Goal: Information Seeking & Learning: Learn about a topic

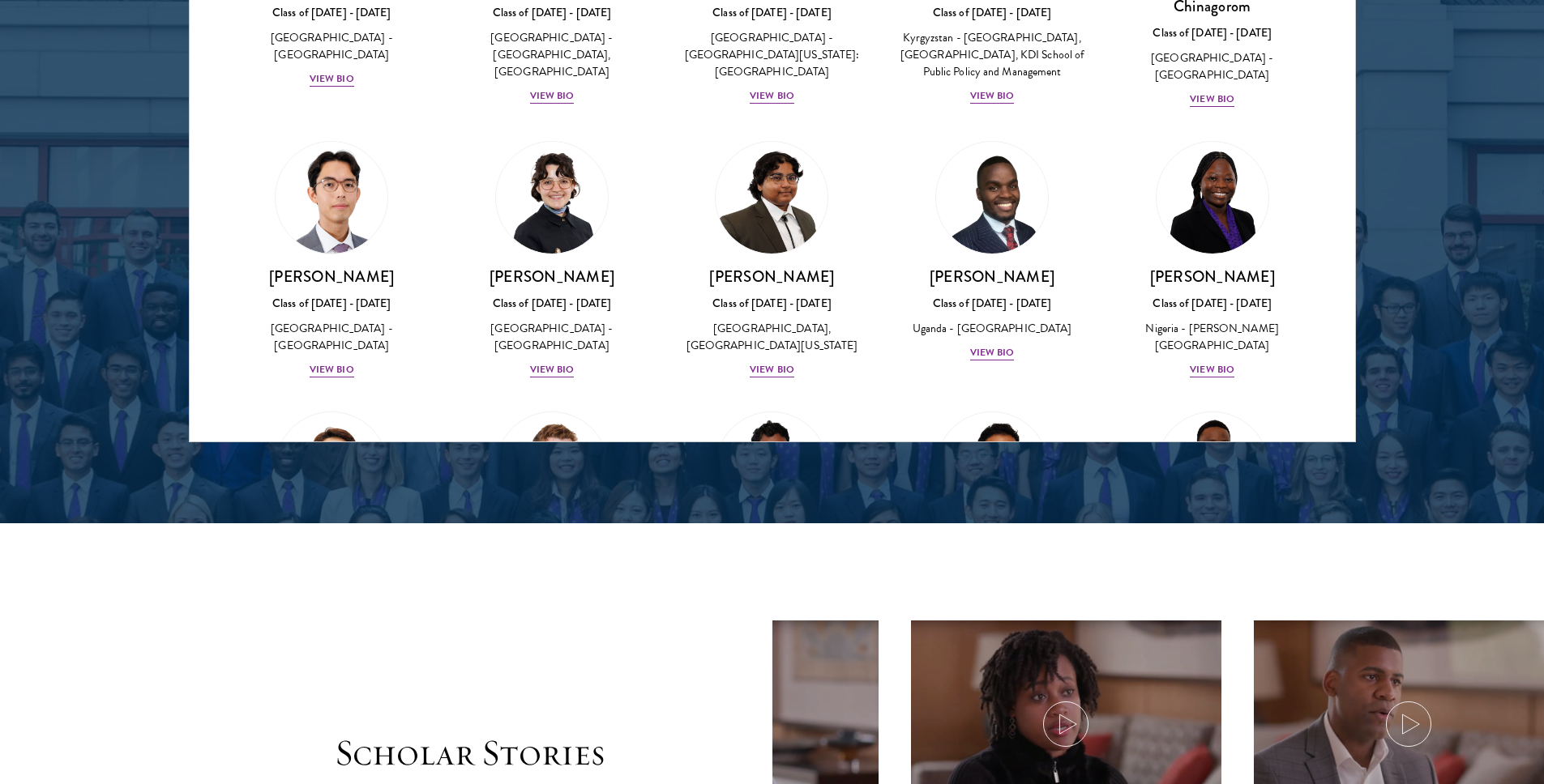
scroll to position [175, 0]
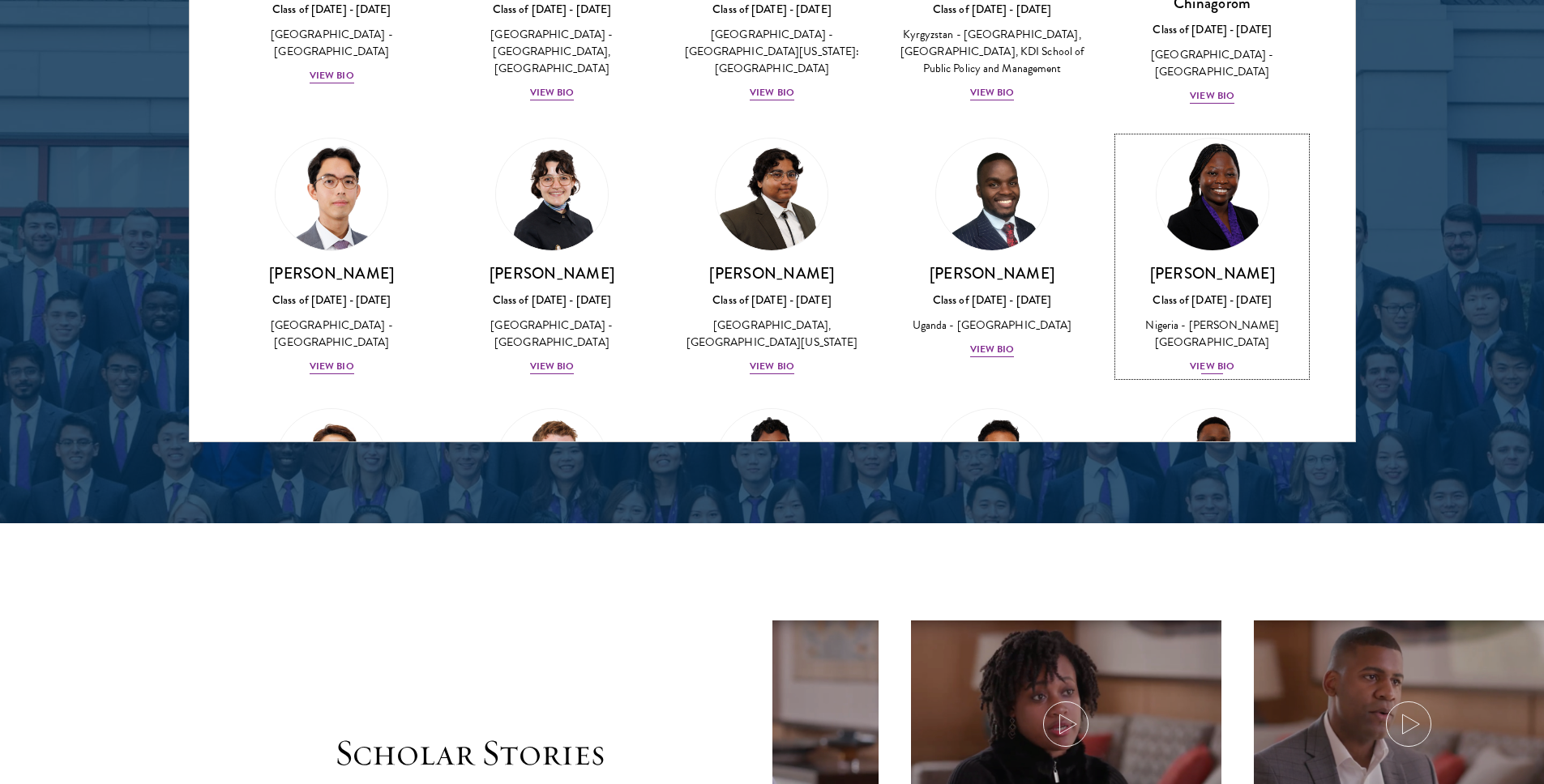
click at [1195, 364] on div "View Bio" at bounding box center [1212, 366] width 44 height 16
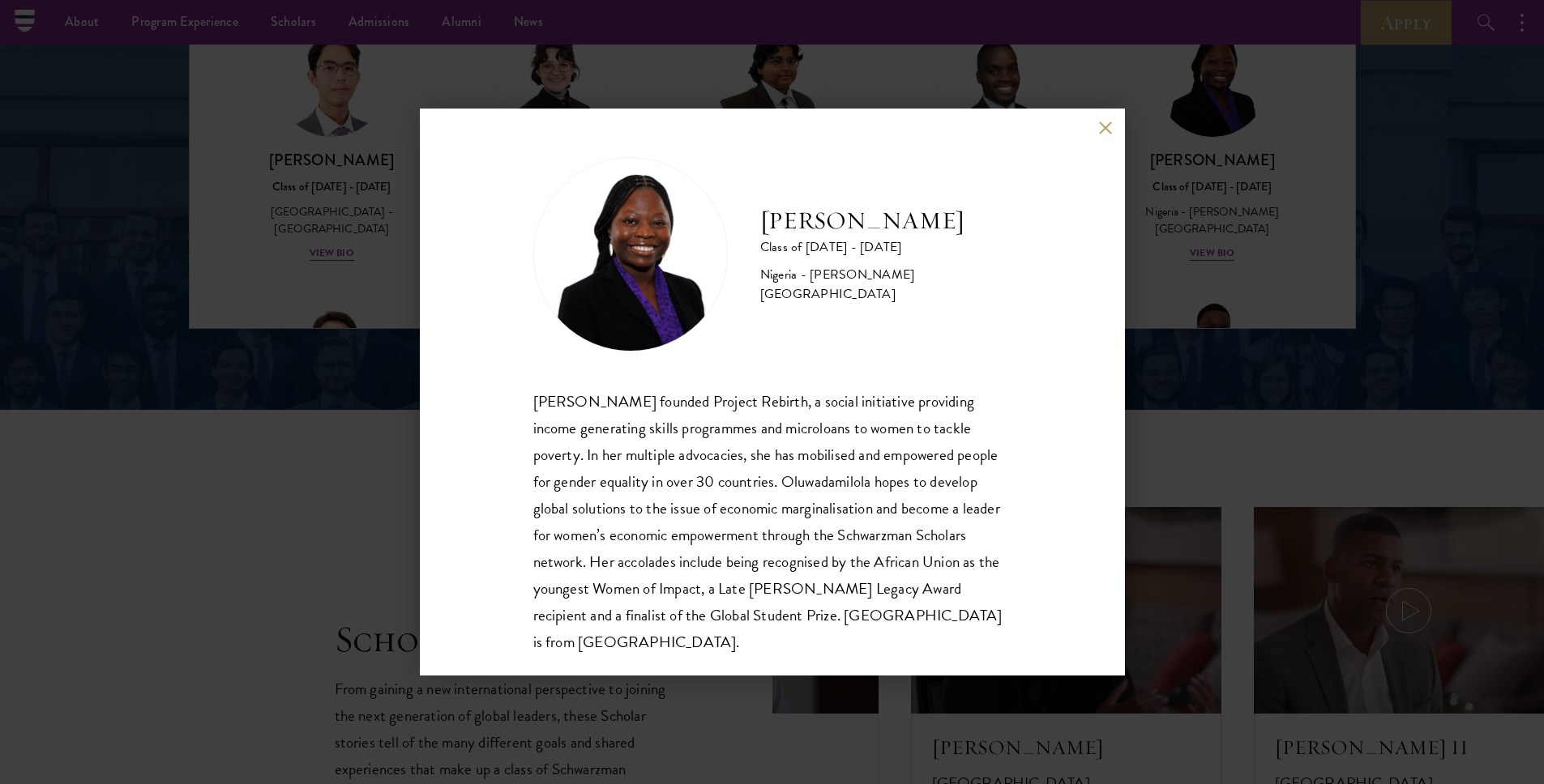
scroll to position [2305, 0]
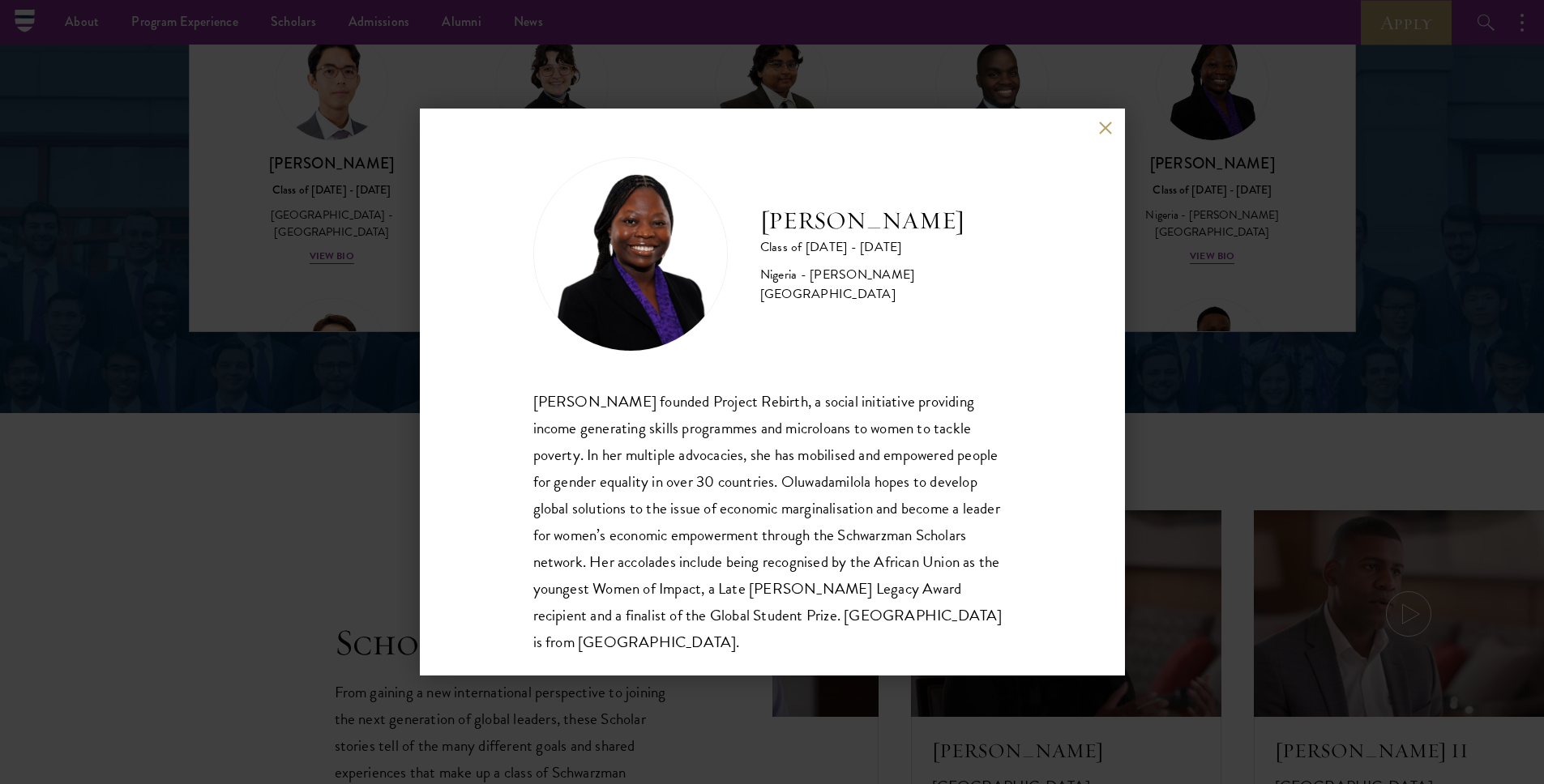
click at [1108, 127] on button at bounding box center [1106, 128] width 14 height 14
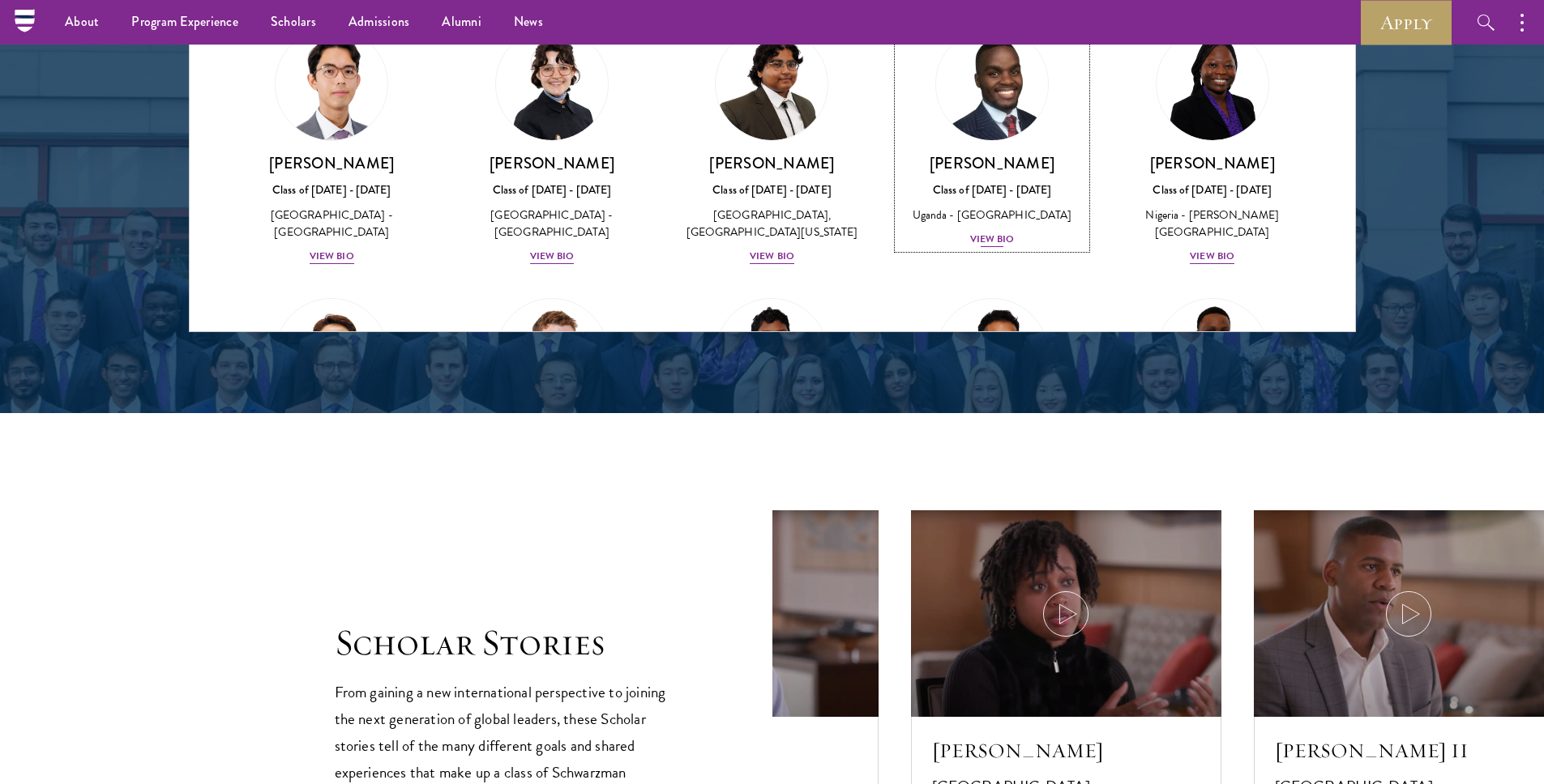
click at [978, 247] on div "View Bio" at bounding box center [992, 239] width 44 height 16
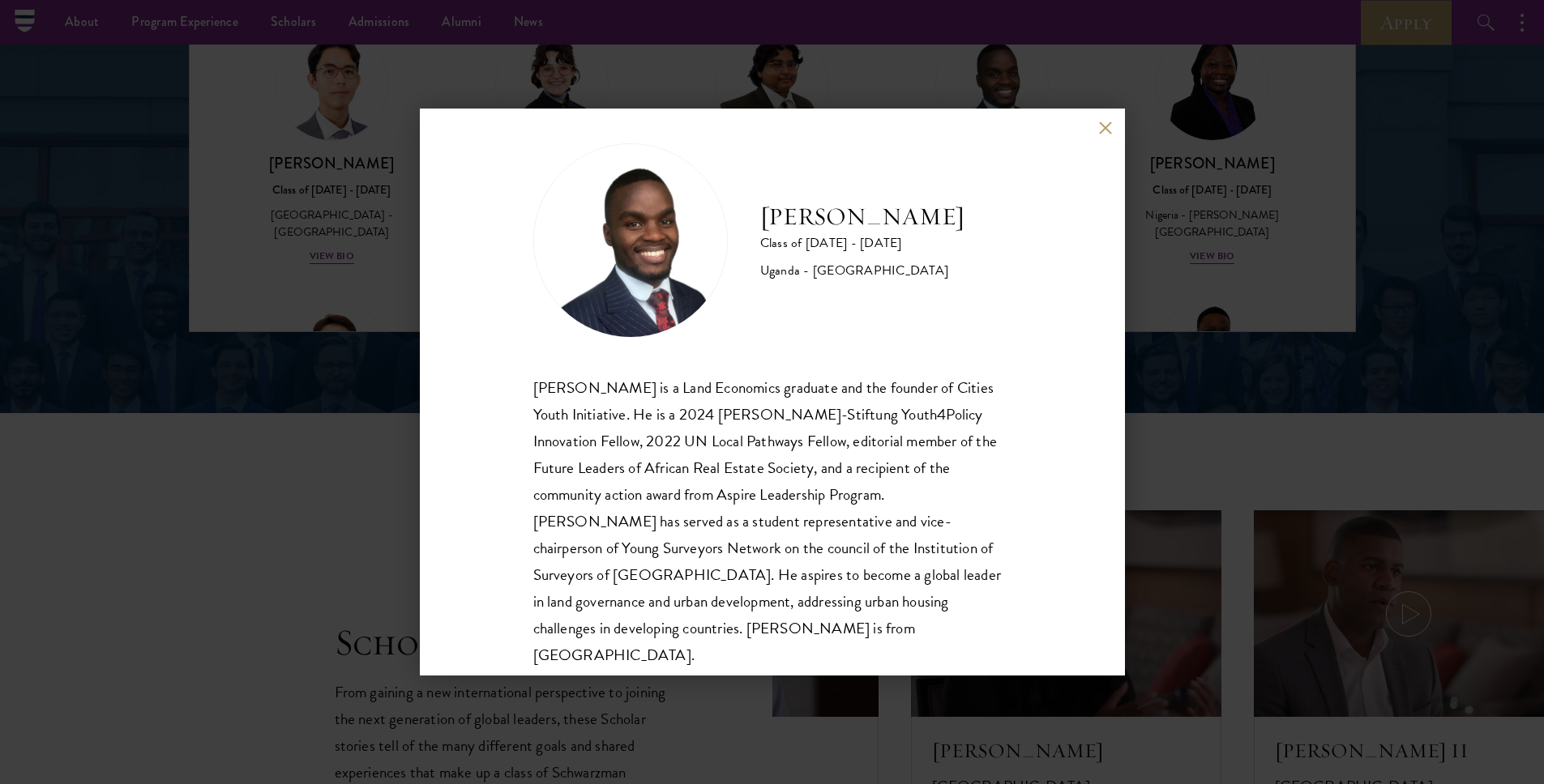
scroll to position [28, 0]
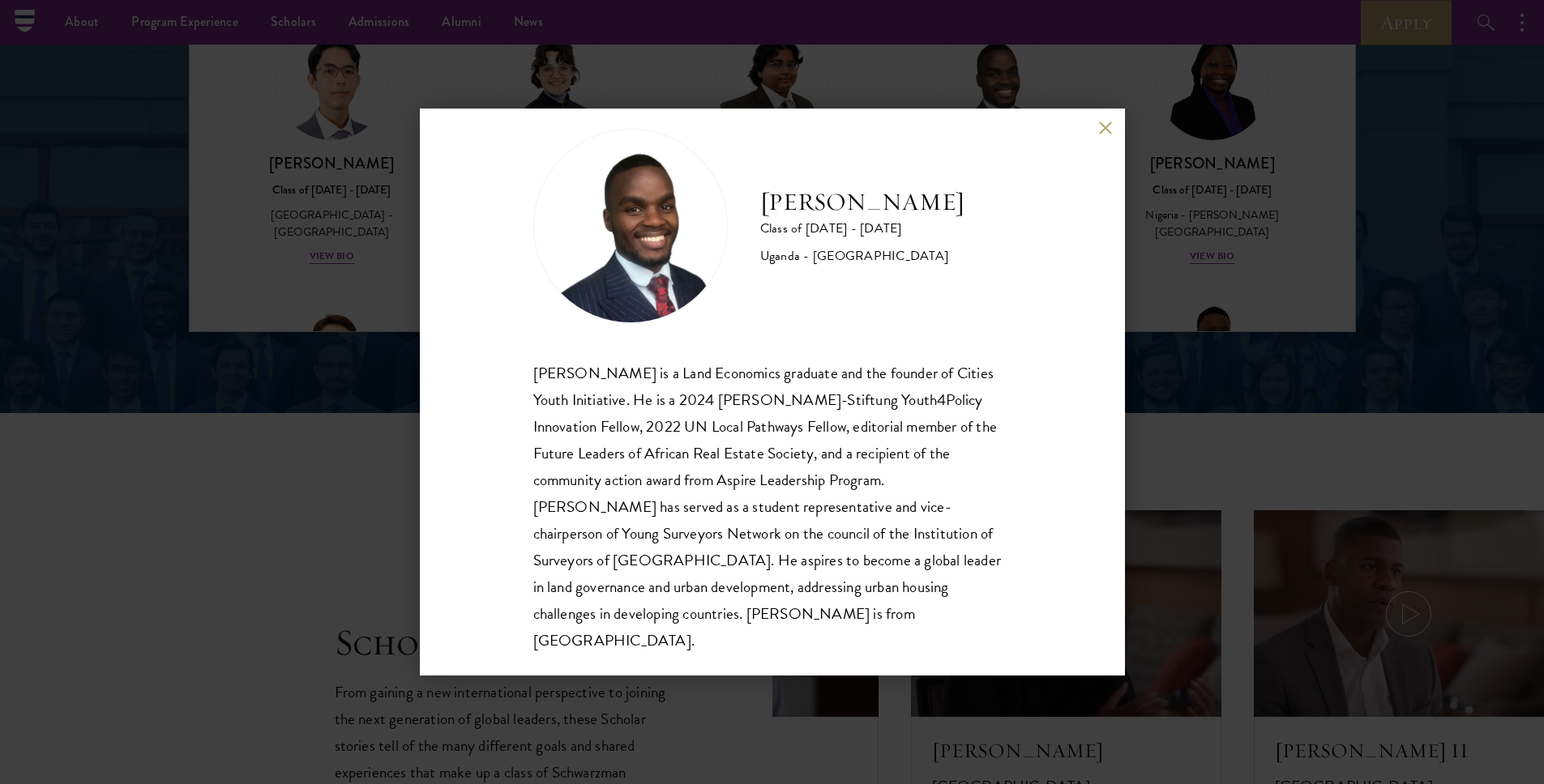
click at [1104, 124] on button at bounding box center [1106, 128] width 14 height 14
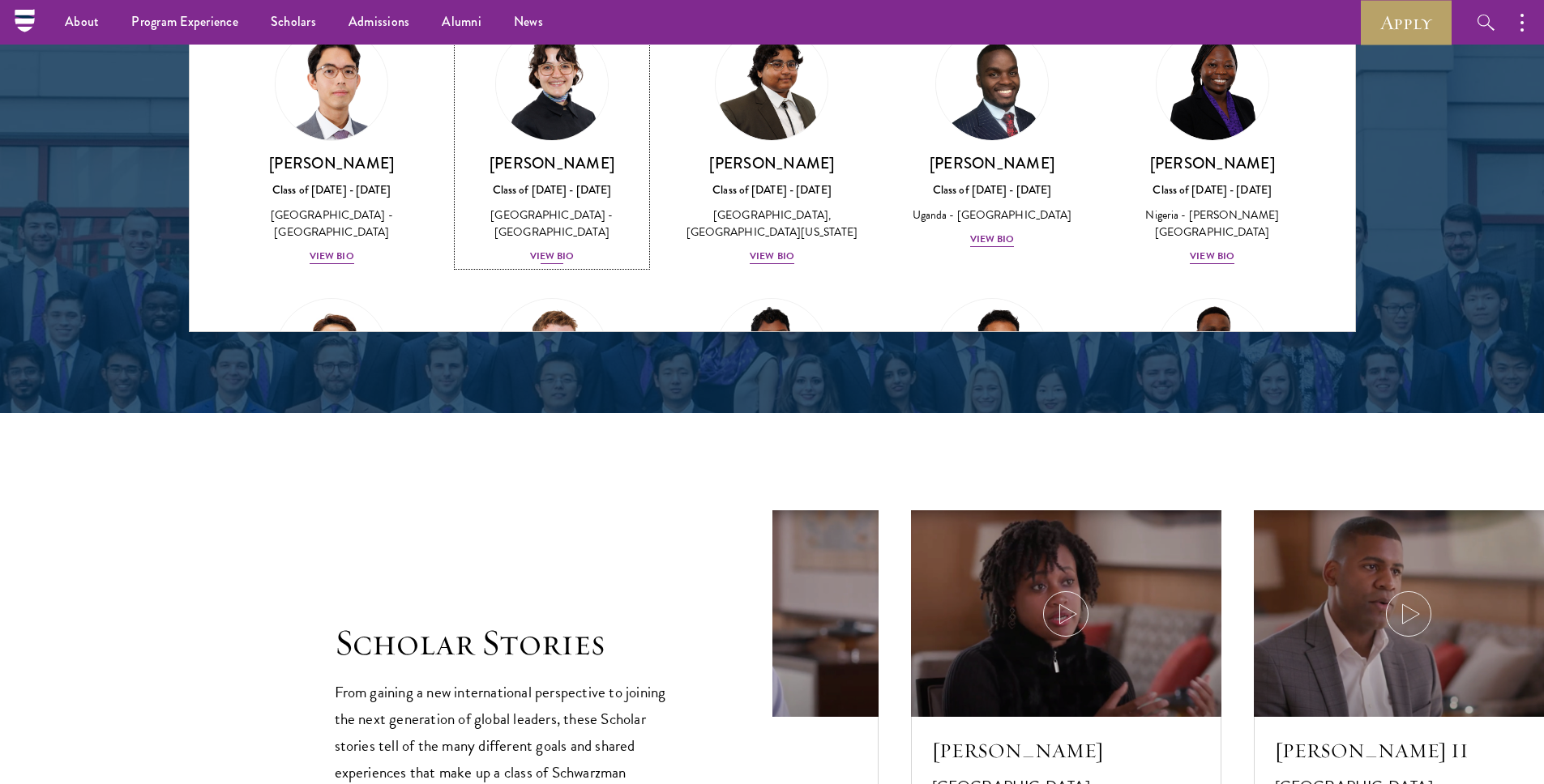
click at [549, 264] on div "View Bio" at bounding box center [552, 256] width 44 height 16
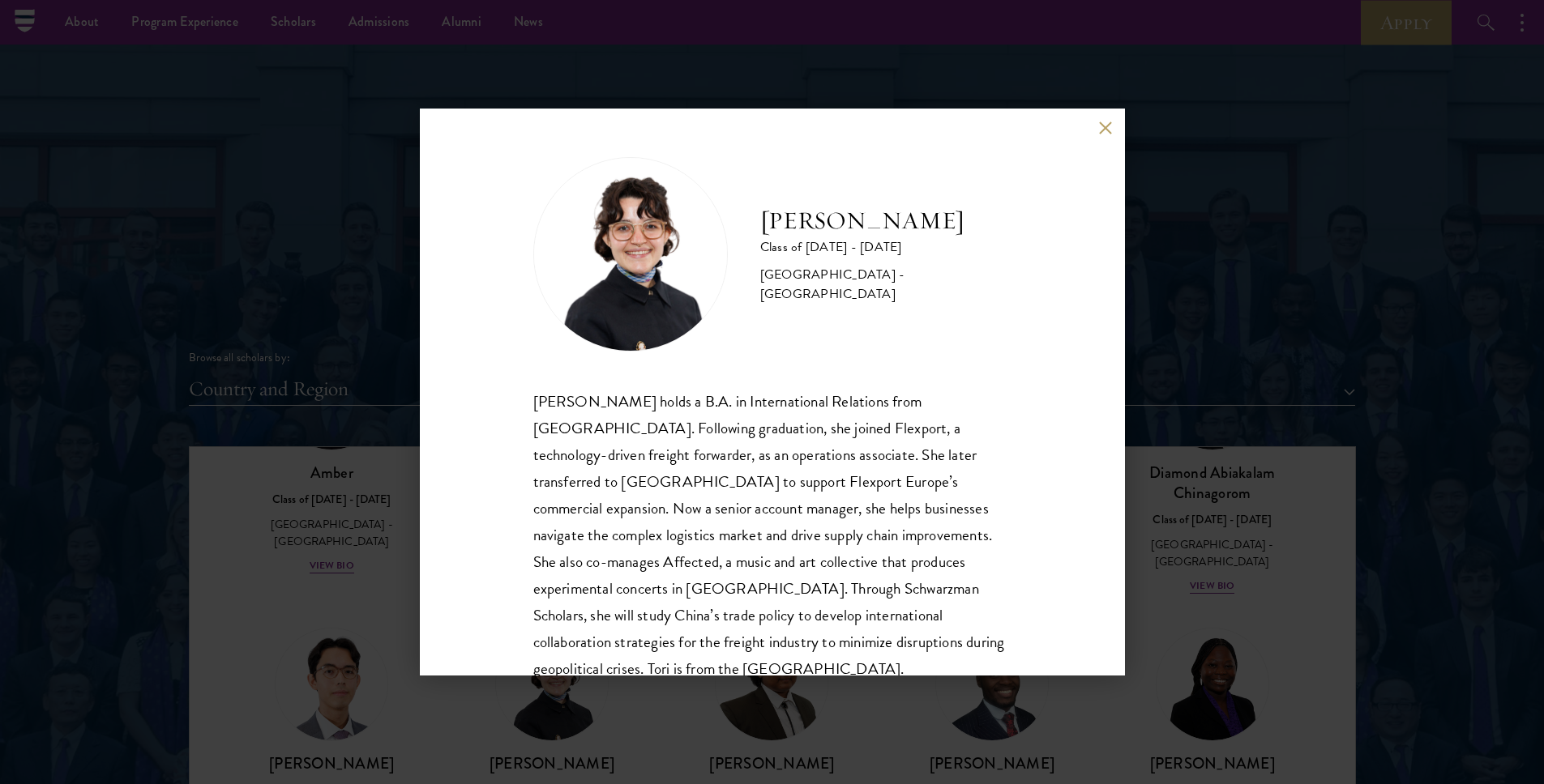
scroll to position [1703, 0]
click at [1107, 128] on button at bounding box center [1106, 128] width 14 height 14
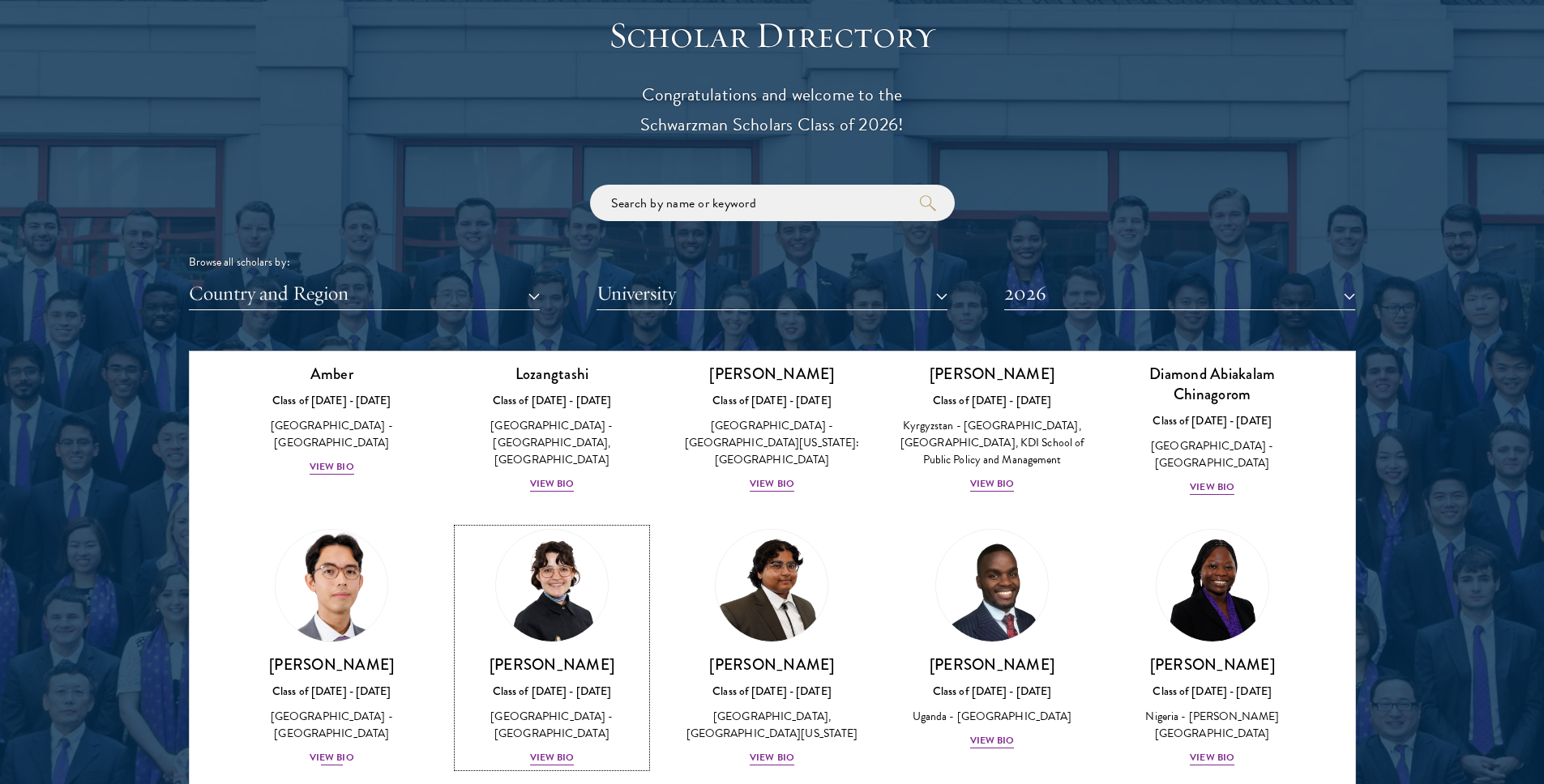
scroll to position [182, 0]
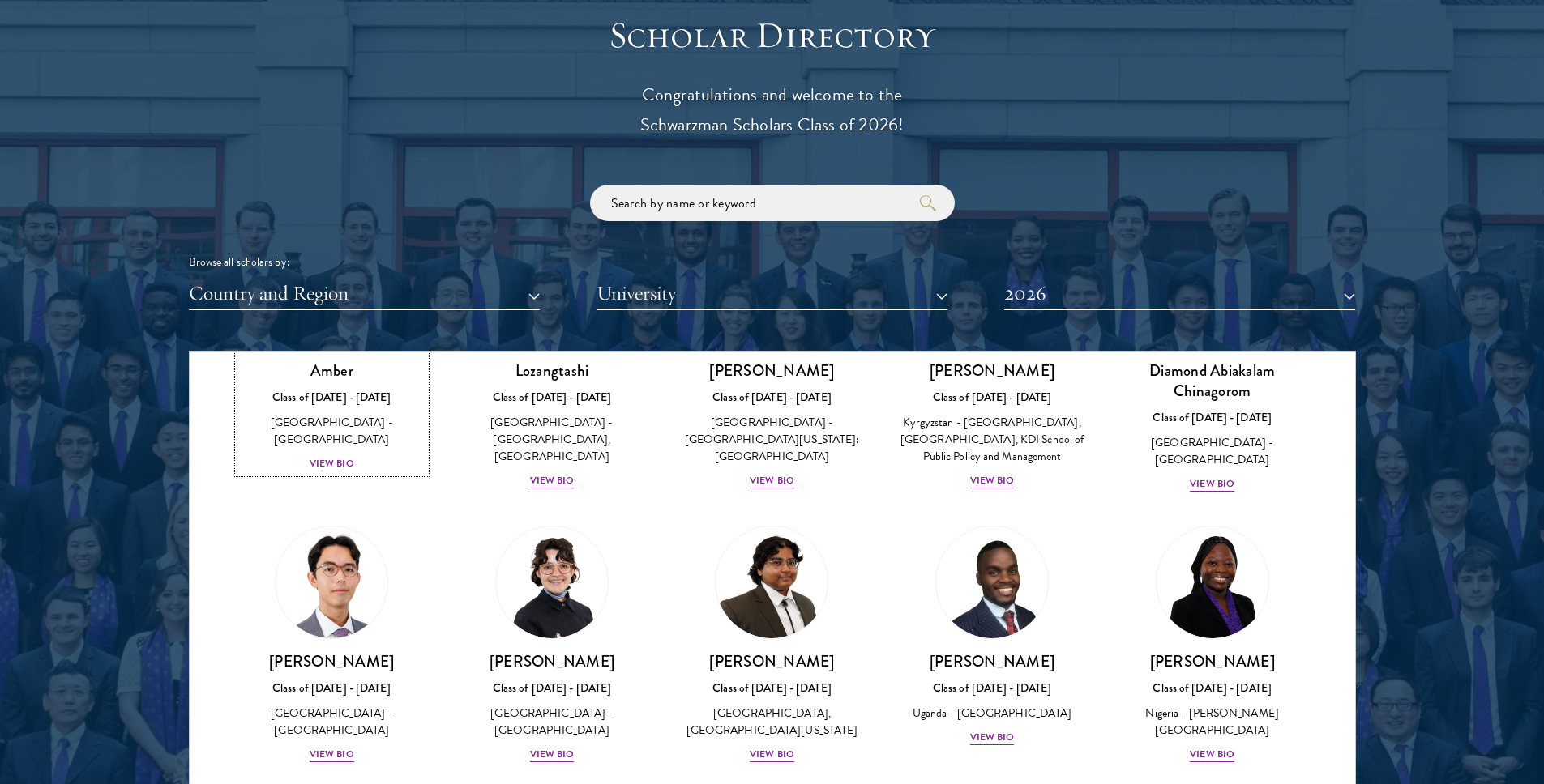
click at [327, 456] on div "View Bio" at bounding box center [332, 464] width 44 height 16
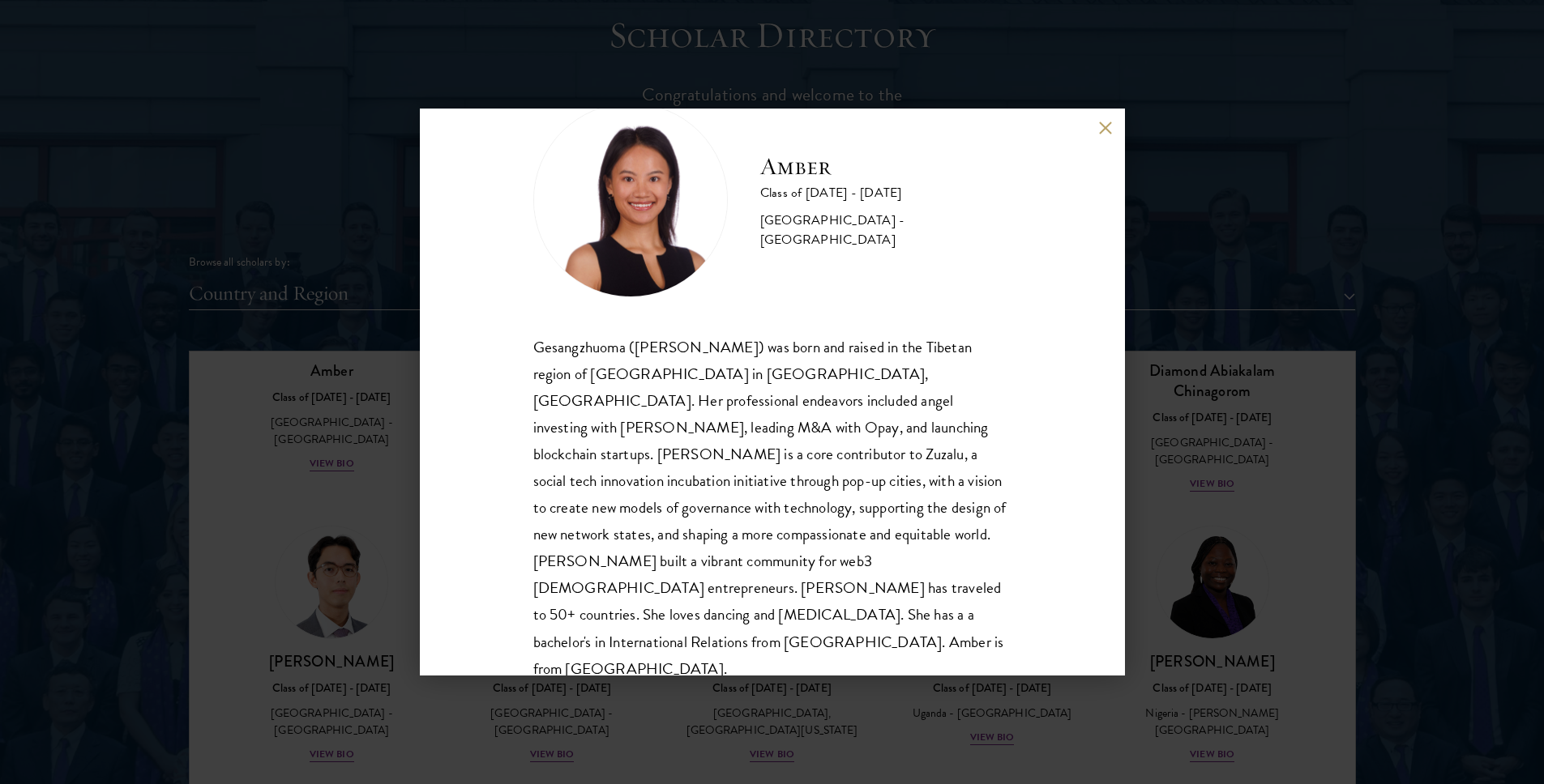
scroll to position [56, 0]
click at [1102, 128] on button at bounding box center [1106, 128] width 14 height 14
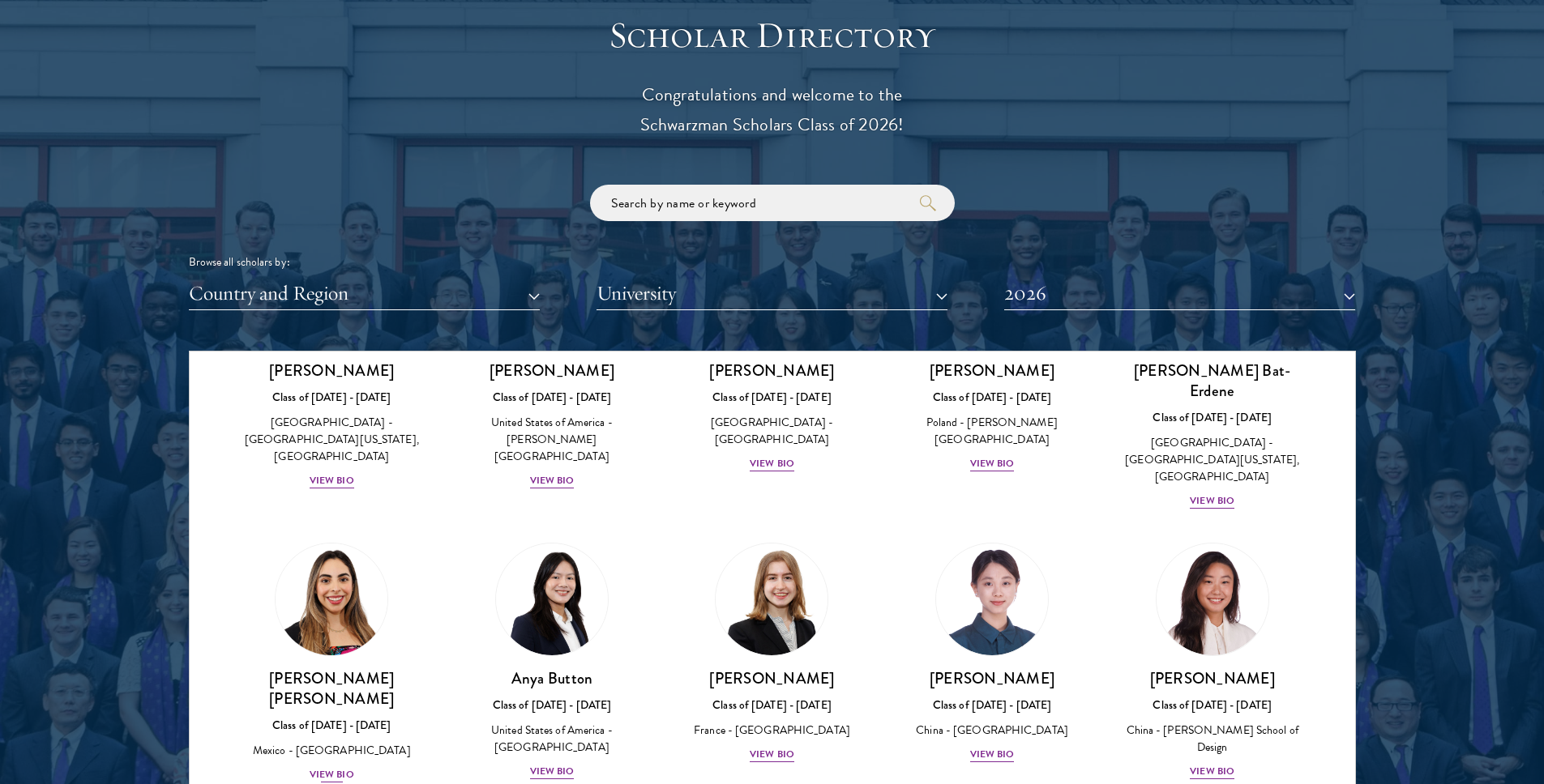
scroll to position [1051, 0]
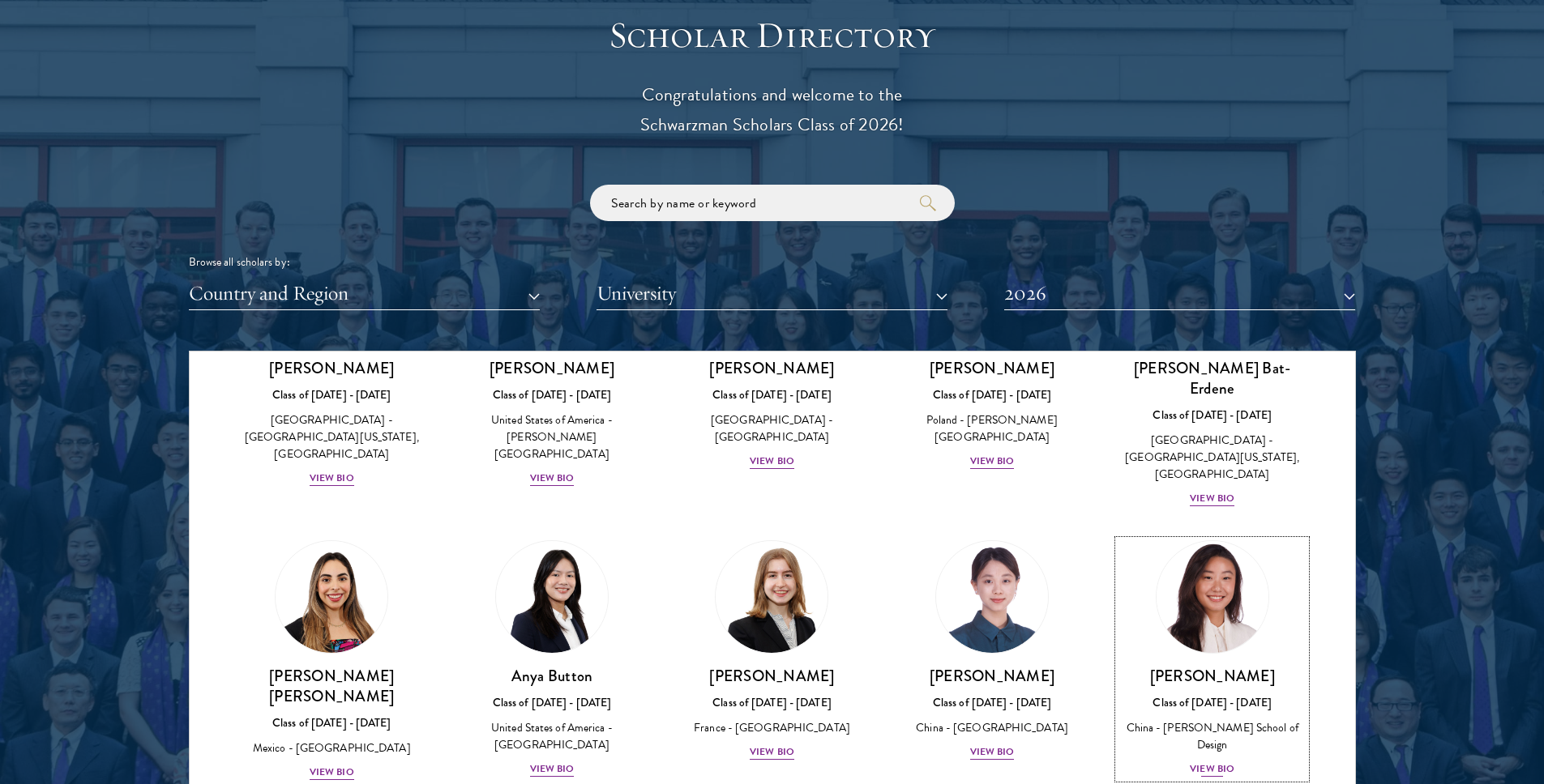
click at [1201, 762] on div "View Bio" at bounding box center [1212, 769] width 44 height 16
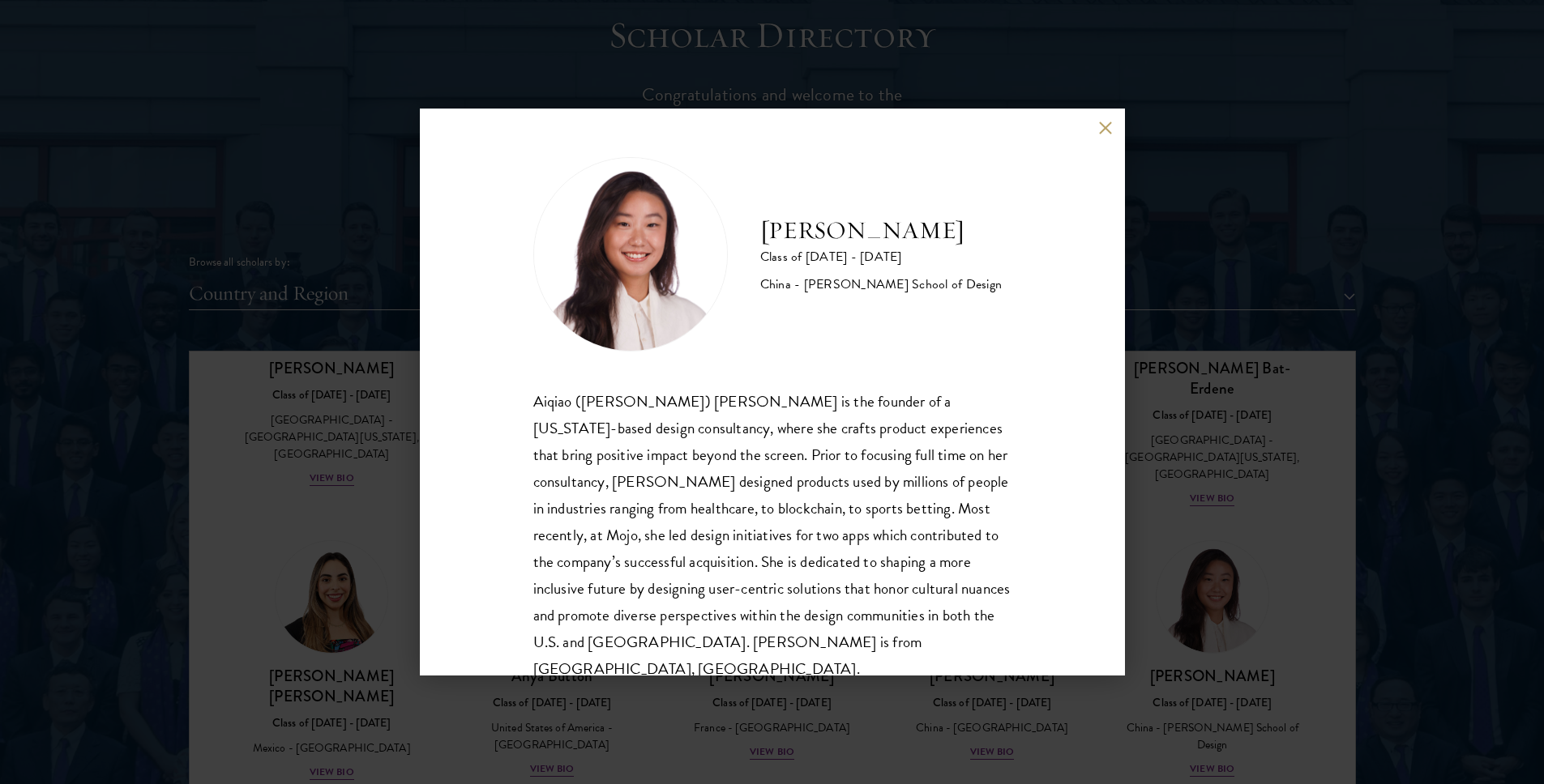
click at [1106, 127] on button at bounding box center [1106, 128] width 14 height 14
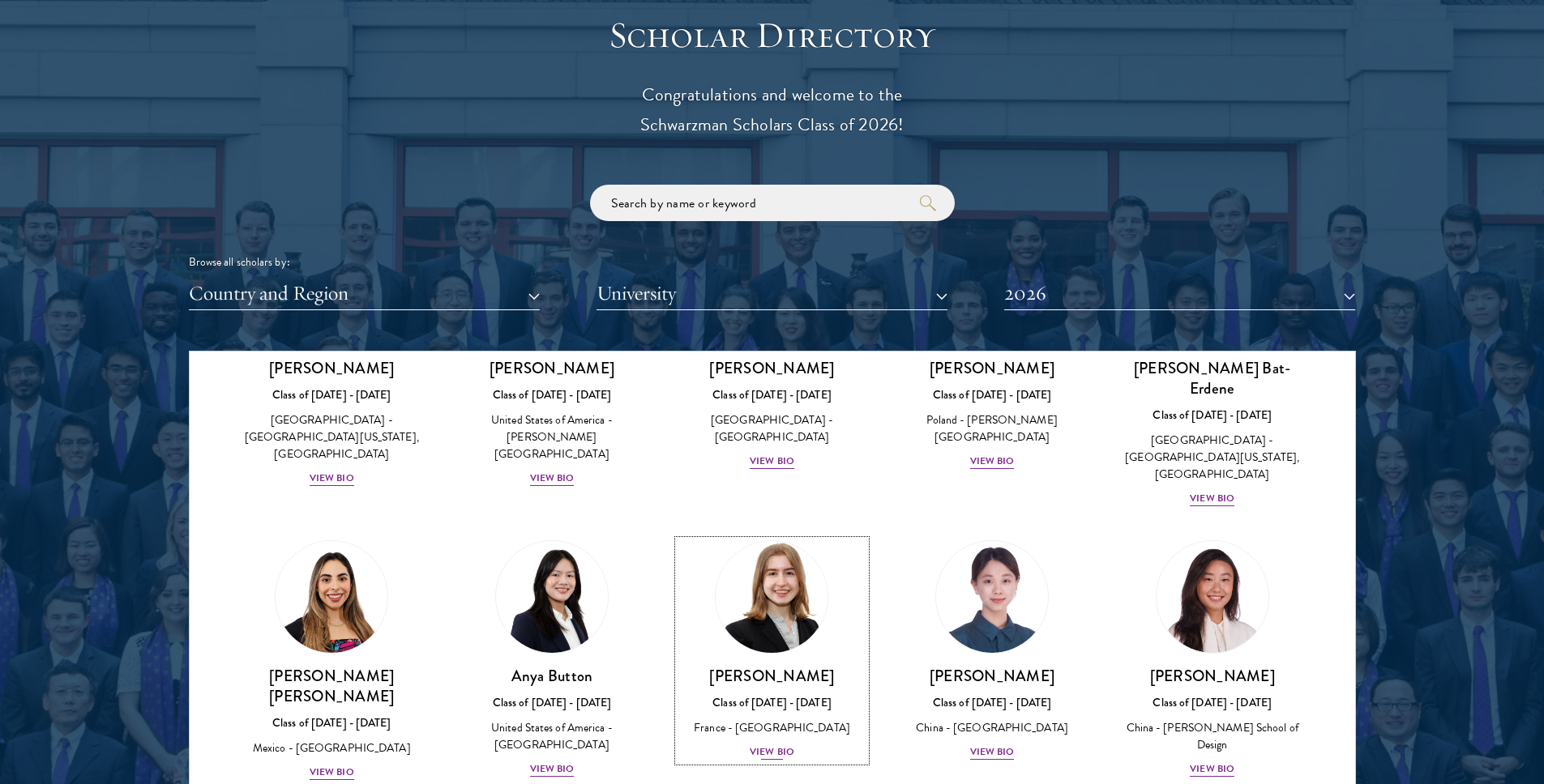
click at [765, 744] on div "View Bio" at bounding box center [772, 752] width 44 height 16
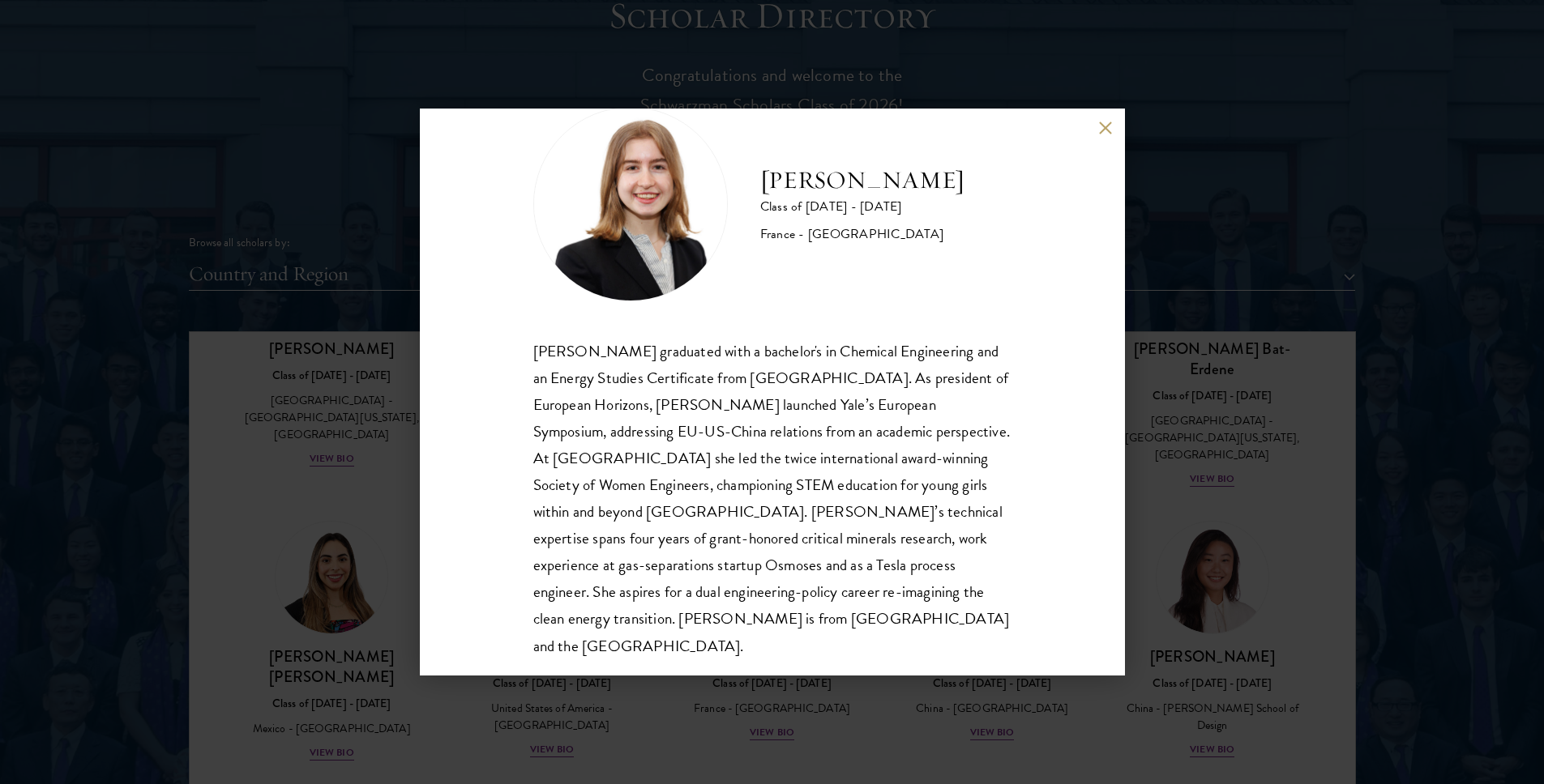
scroll to position [55, 0]
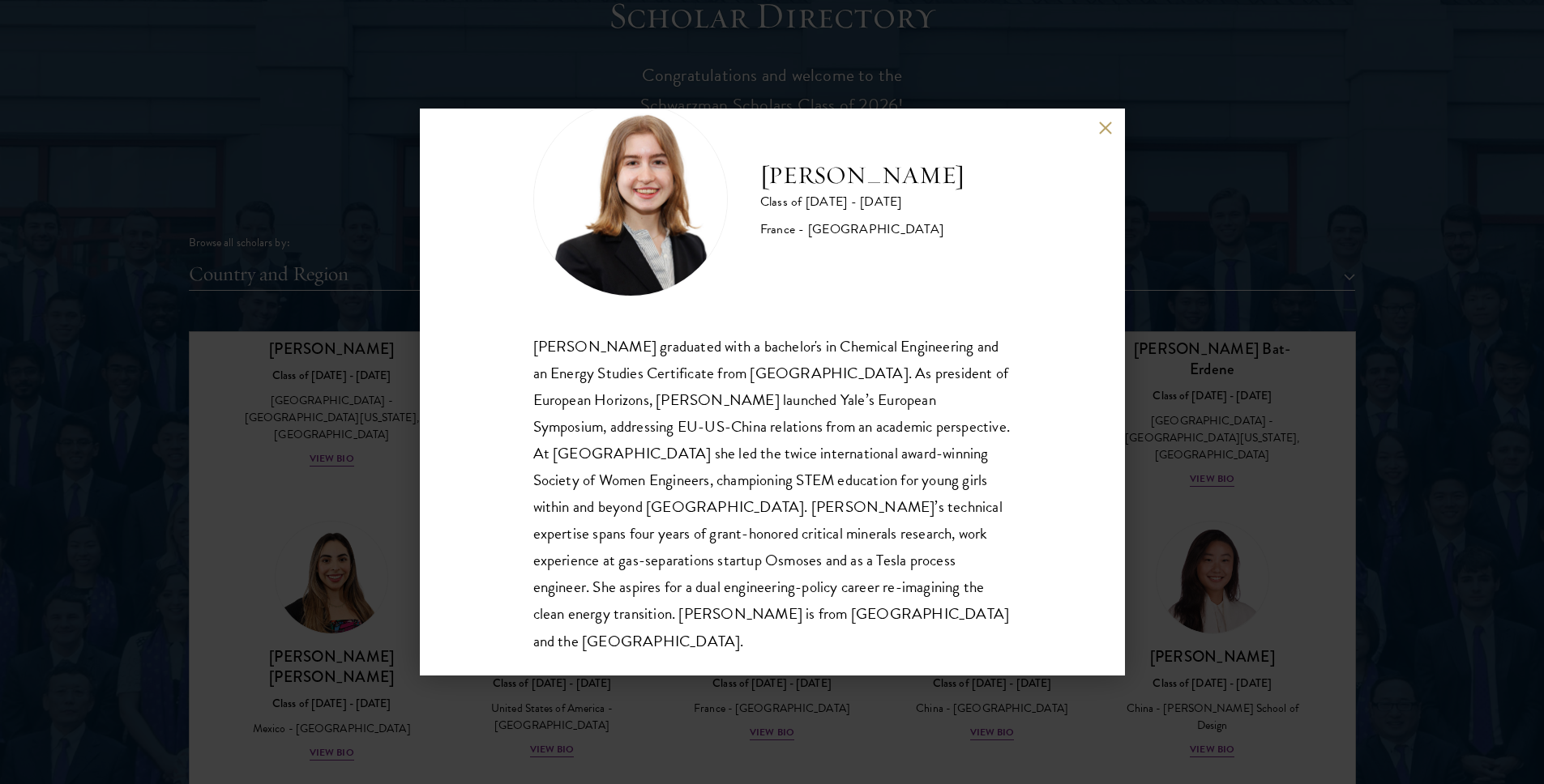
click at [1103, 127] on button at bounding box center [1106, 128] width 14 height 14
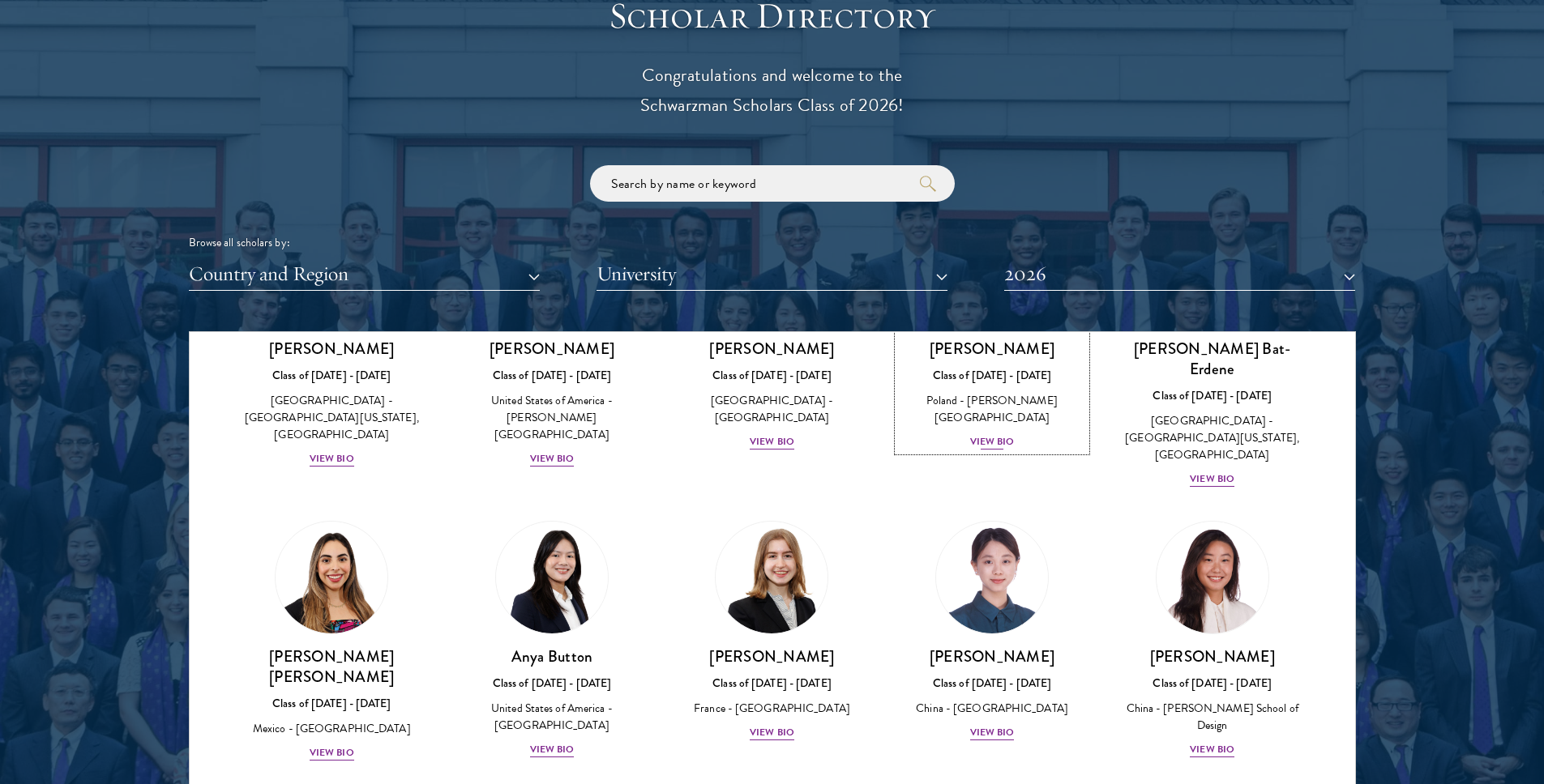
click at [980, 434] on div "View Bio" at bounding box center [992, 441] width 44 height 16
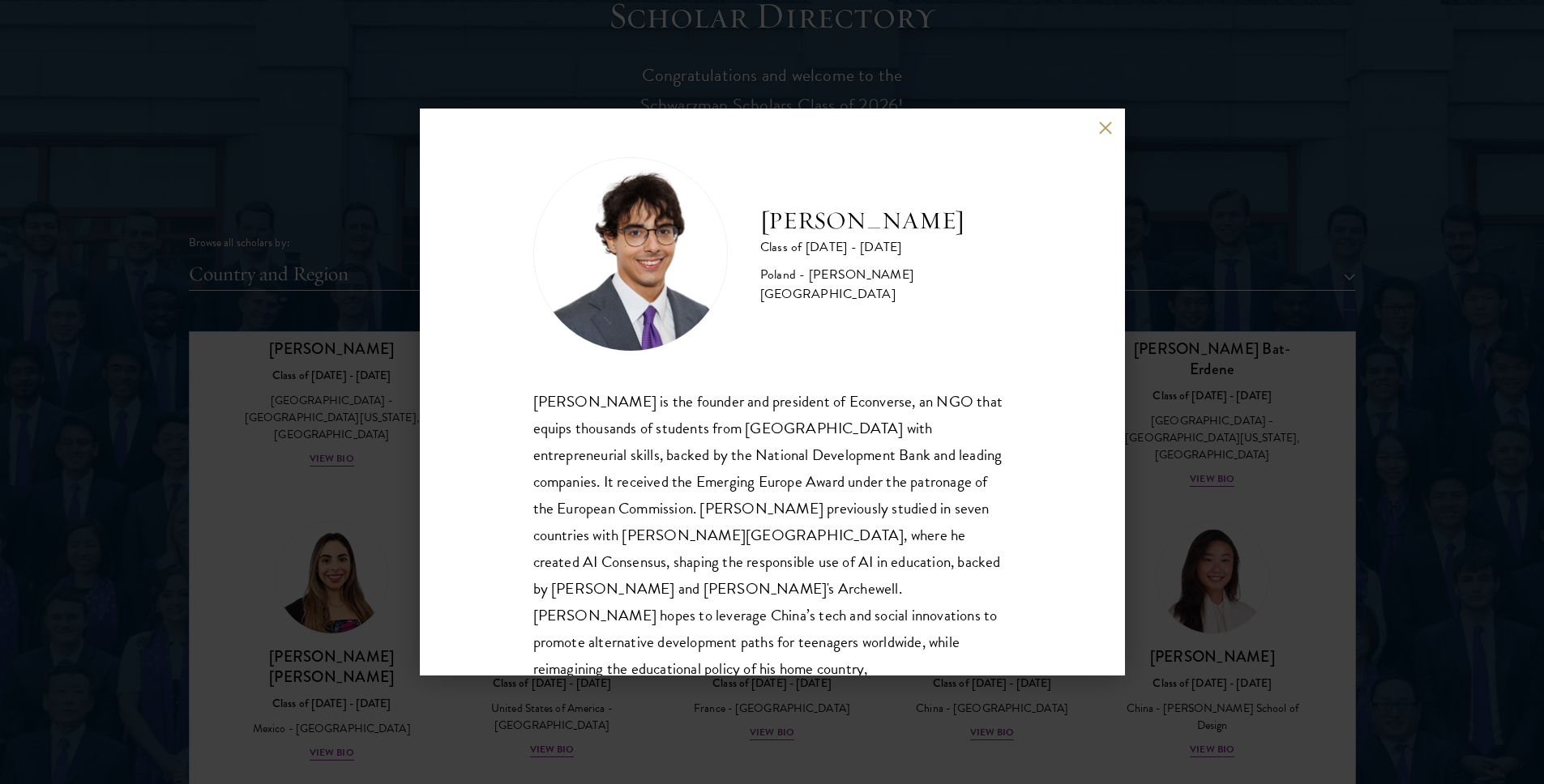
click at [1105, 126] on button at bounding box center [1106, 128] width 14 height 14
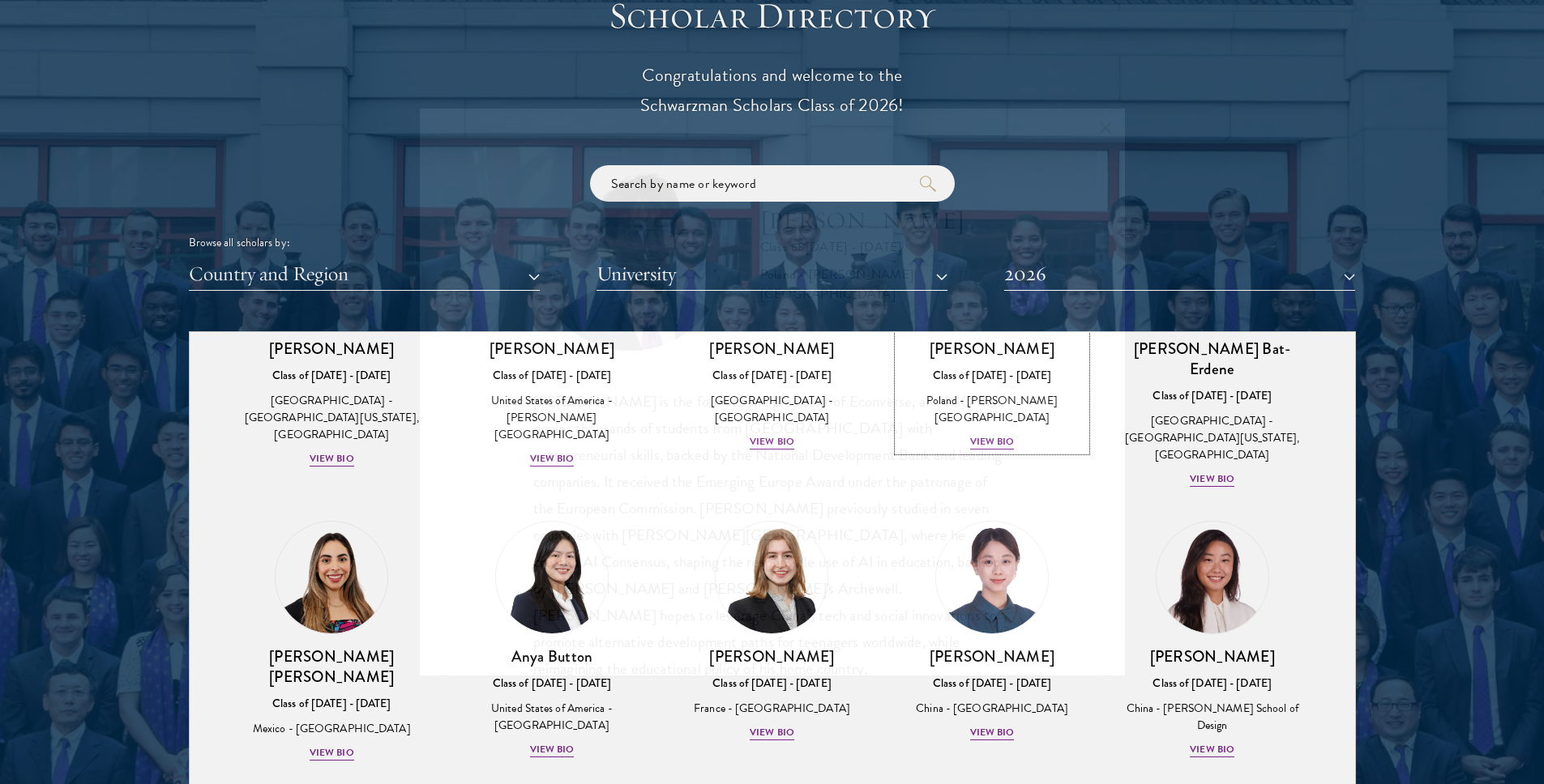
scroll to position [928, 0]
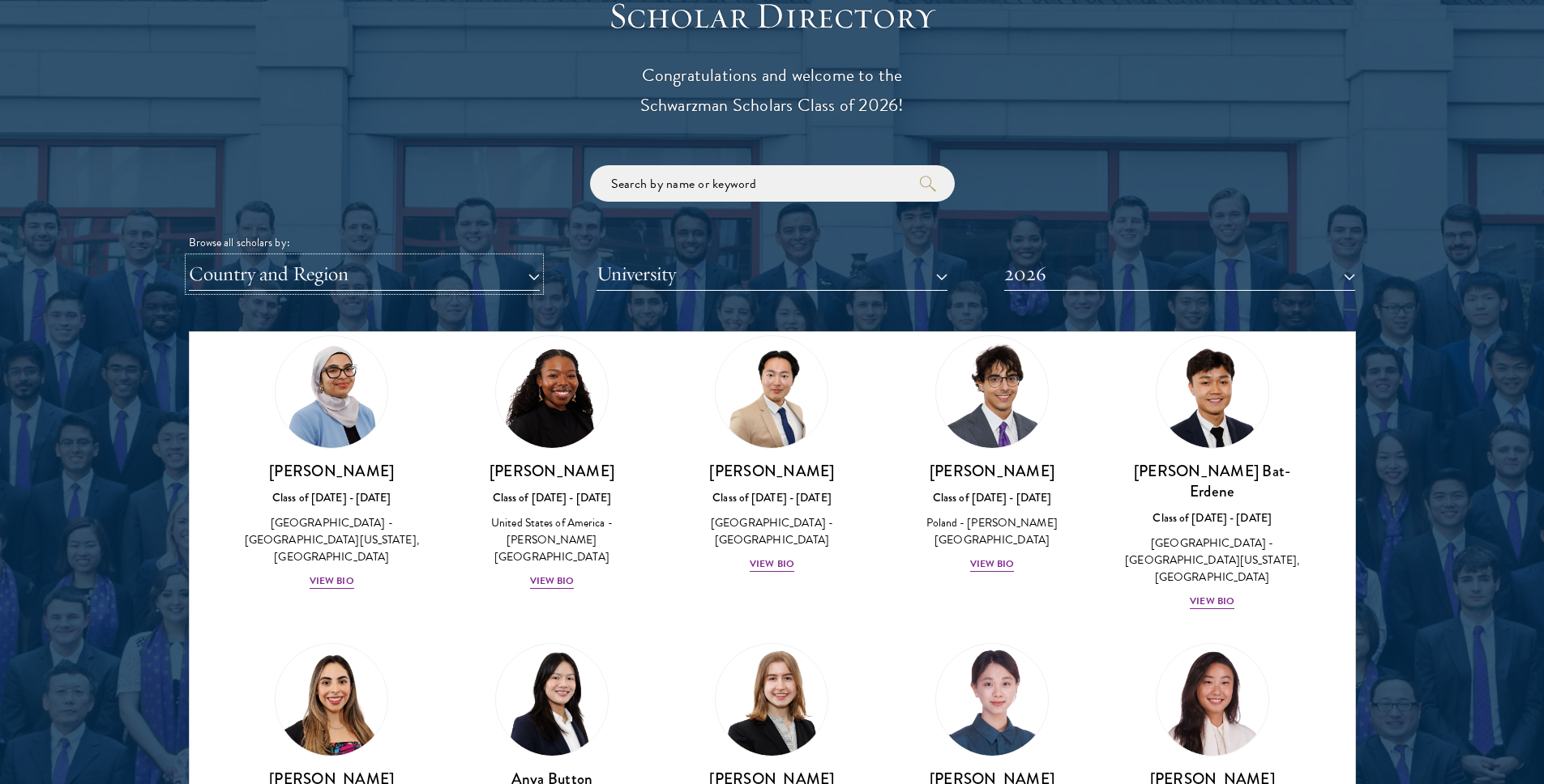
click at [532, 274] on button "Country and Region" at bounding box center [364, 274] width 351 height 33
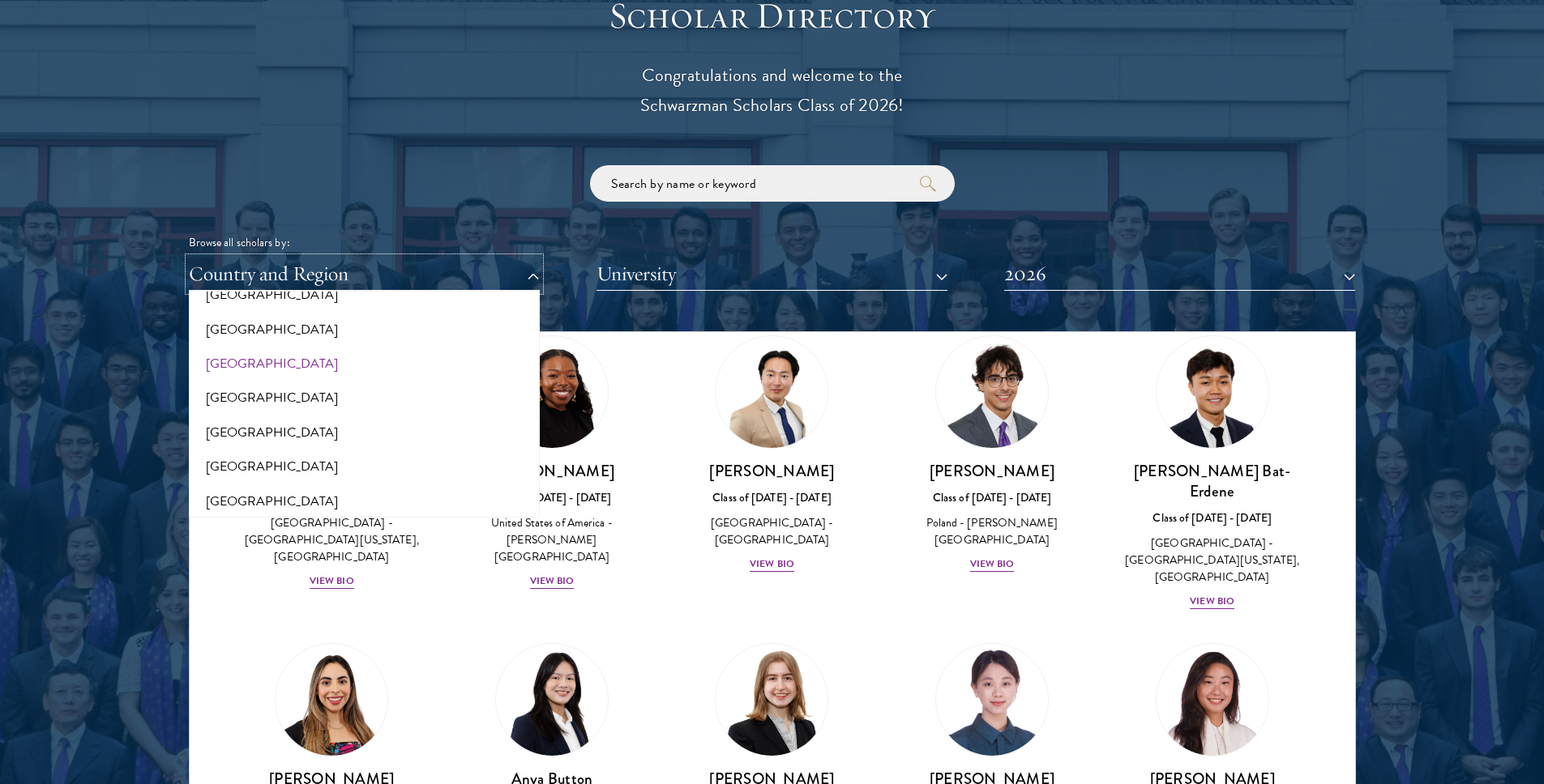
scroll to position [132, 0]
click at [234, 358] on button "[GEOGRAPHIC_DATA]" at bounding box center [364, 360] width 341 height 34
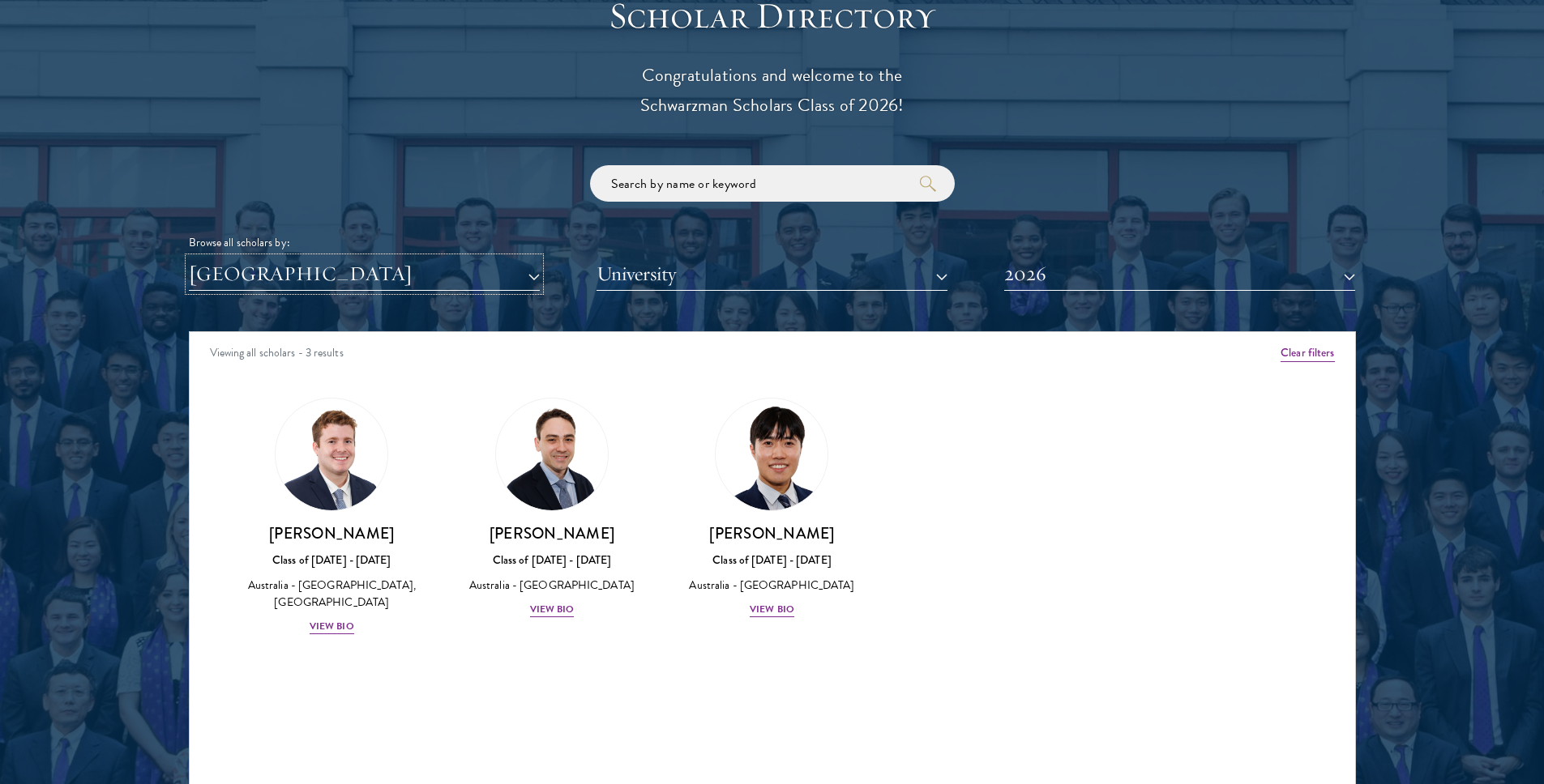
click at [535, 274] on button "[GEOGRAPHIC_DATA]" at bounding box center [364, 274] width 351 height 33
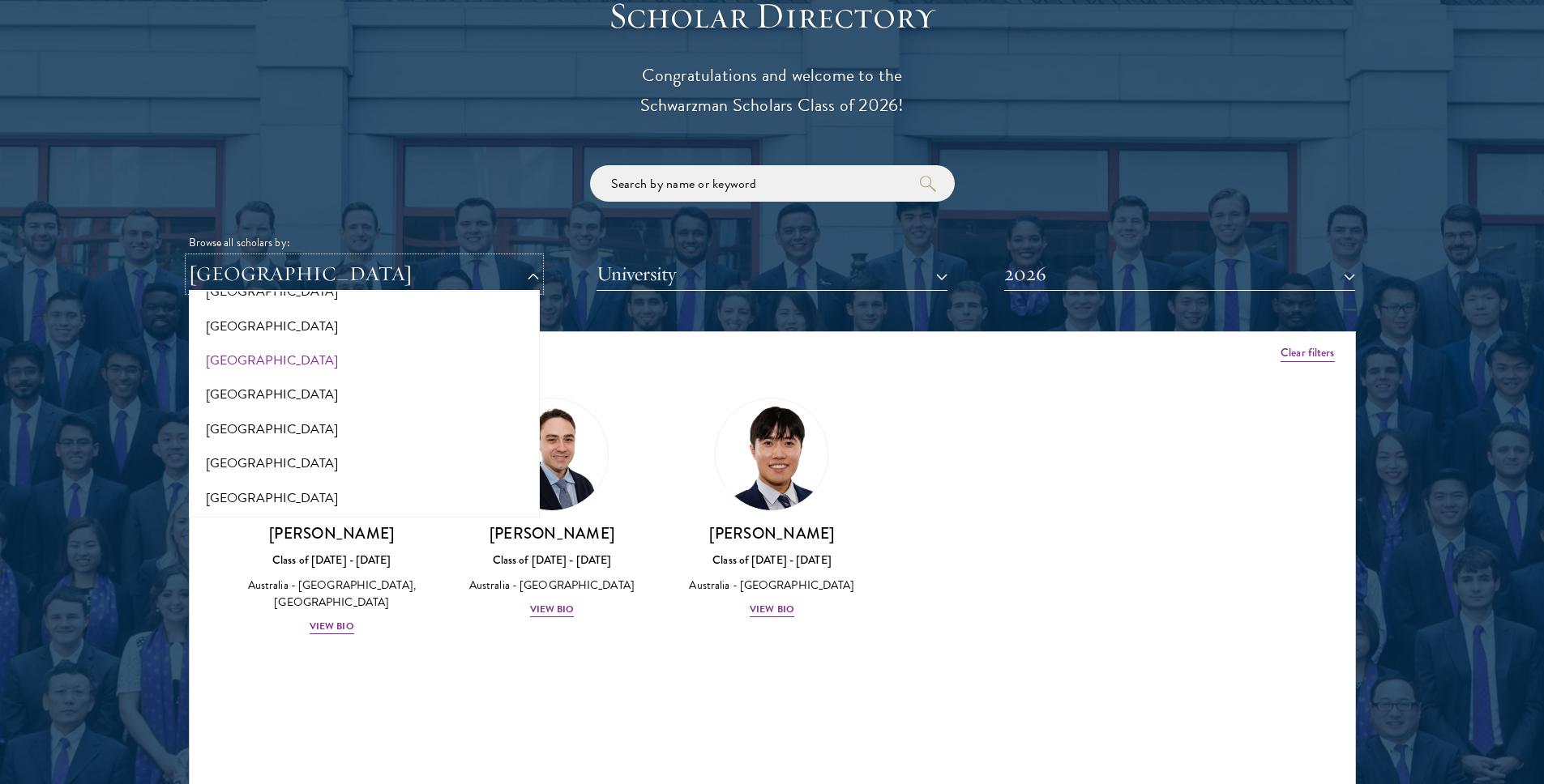
scroll to position [128, 0]
click at [229, 395] on button "[GEOGRAPHIC_DATA]" at bounding box center [364, 397] width 341 height 34
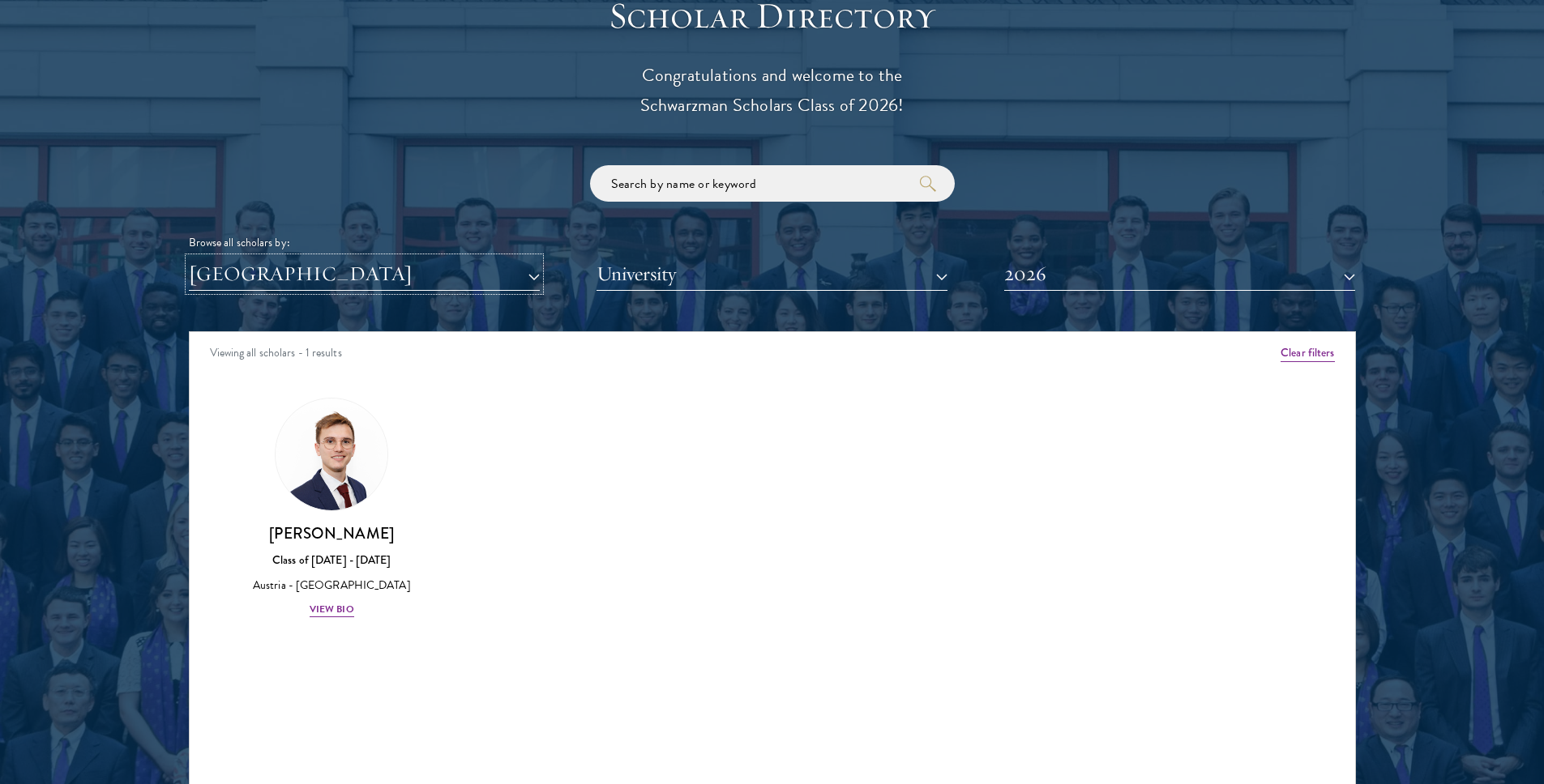
click at [535, 274] on button "[GEOGRAPHIC_DATA]" at bounding box center [364, 274] width 351 height 33
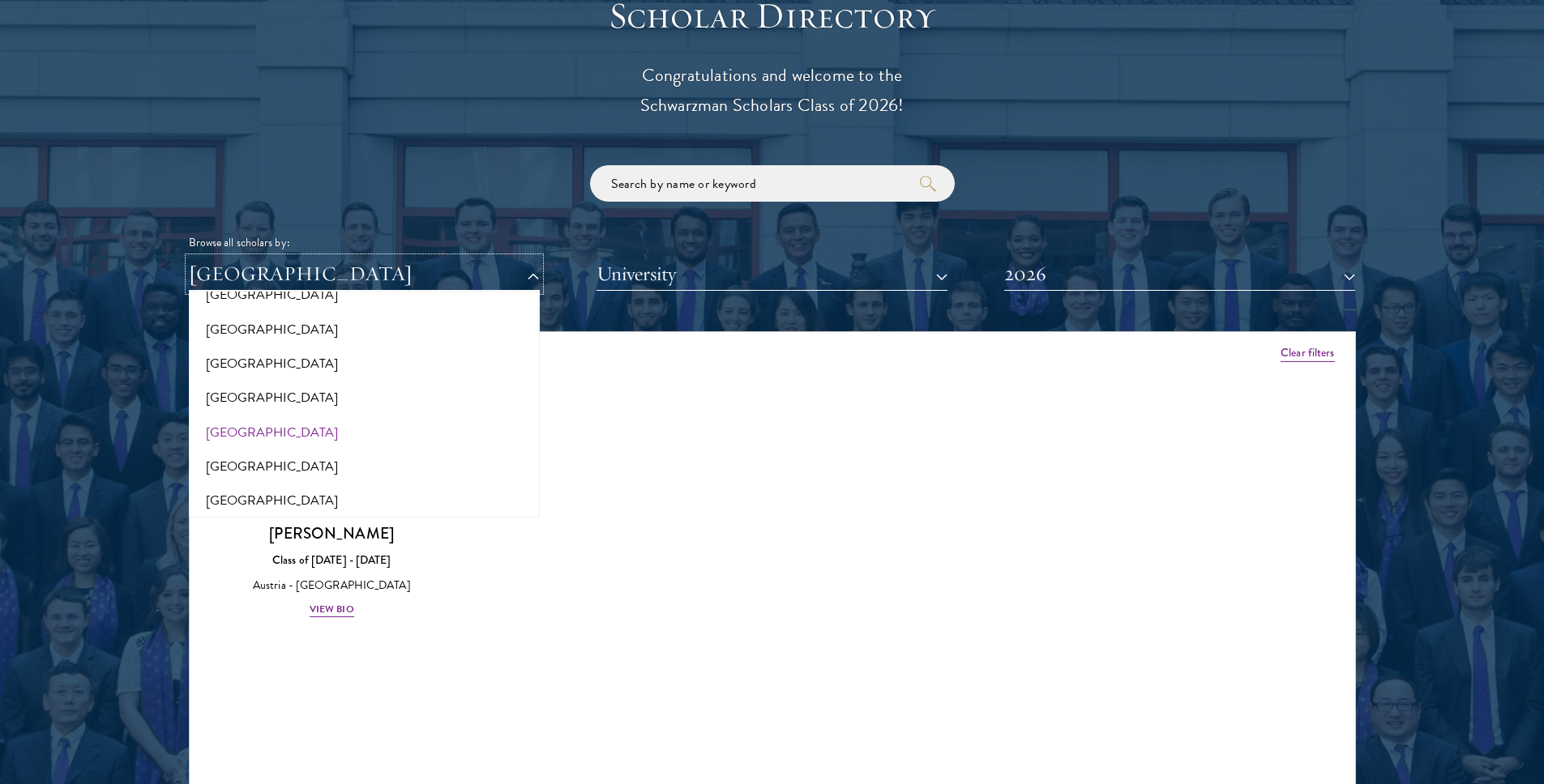
scroll to position [476, 0]
click at [230, 427] on button "[GEOGRAPHIC_DATA]" at bounding box center [364, 428] width 341 height 34
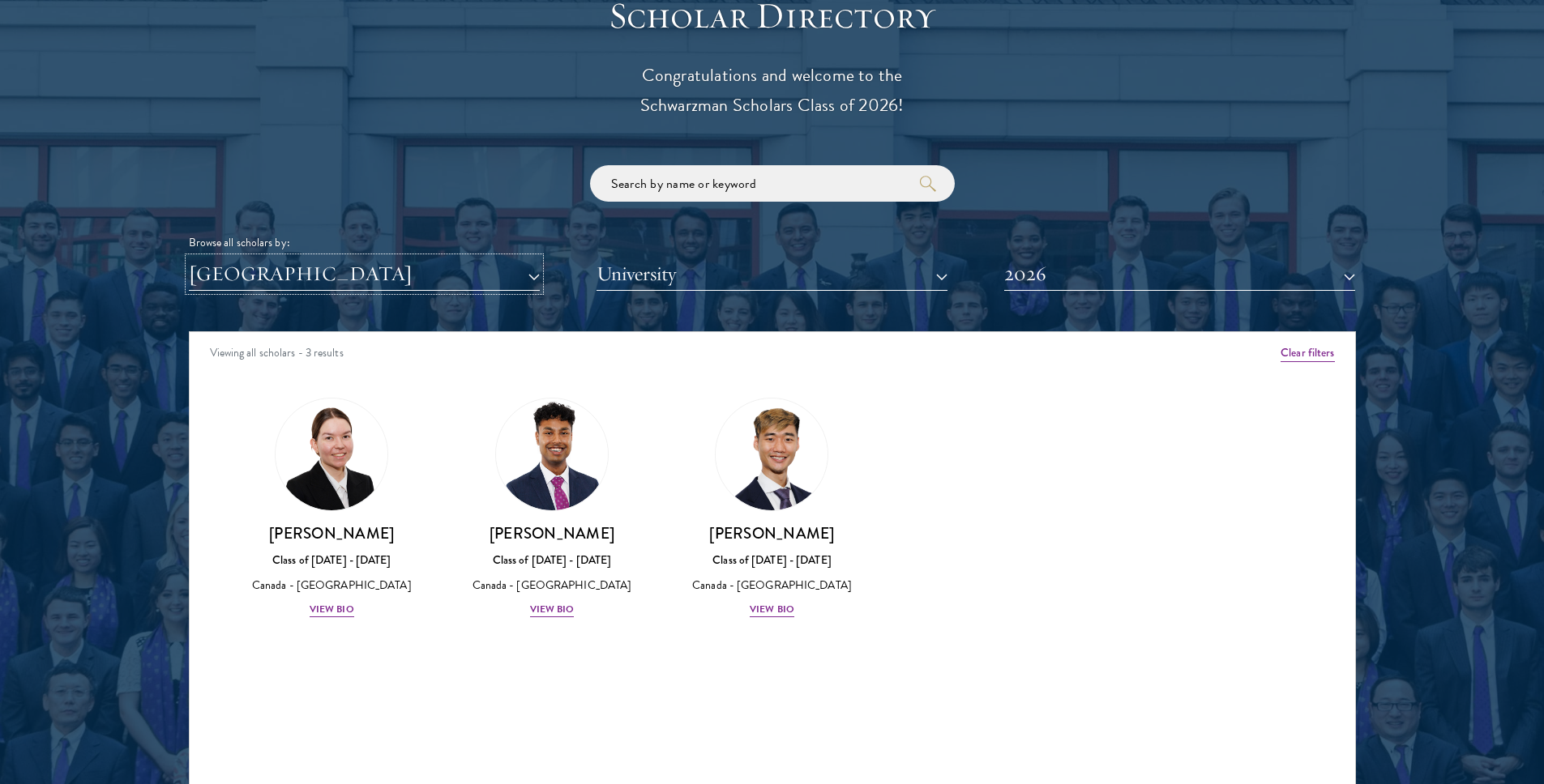
click at [533, 279] on button "[GEOGRAPHIC_DATA]" at bounding box center [364, 274] width 351 height 33
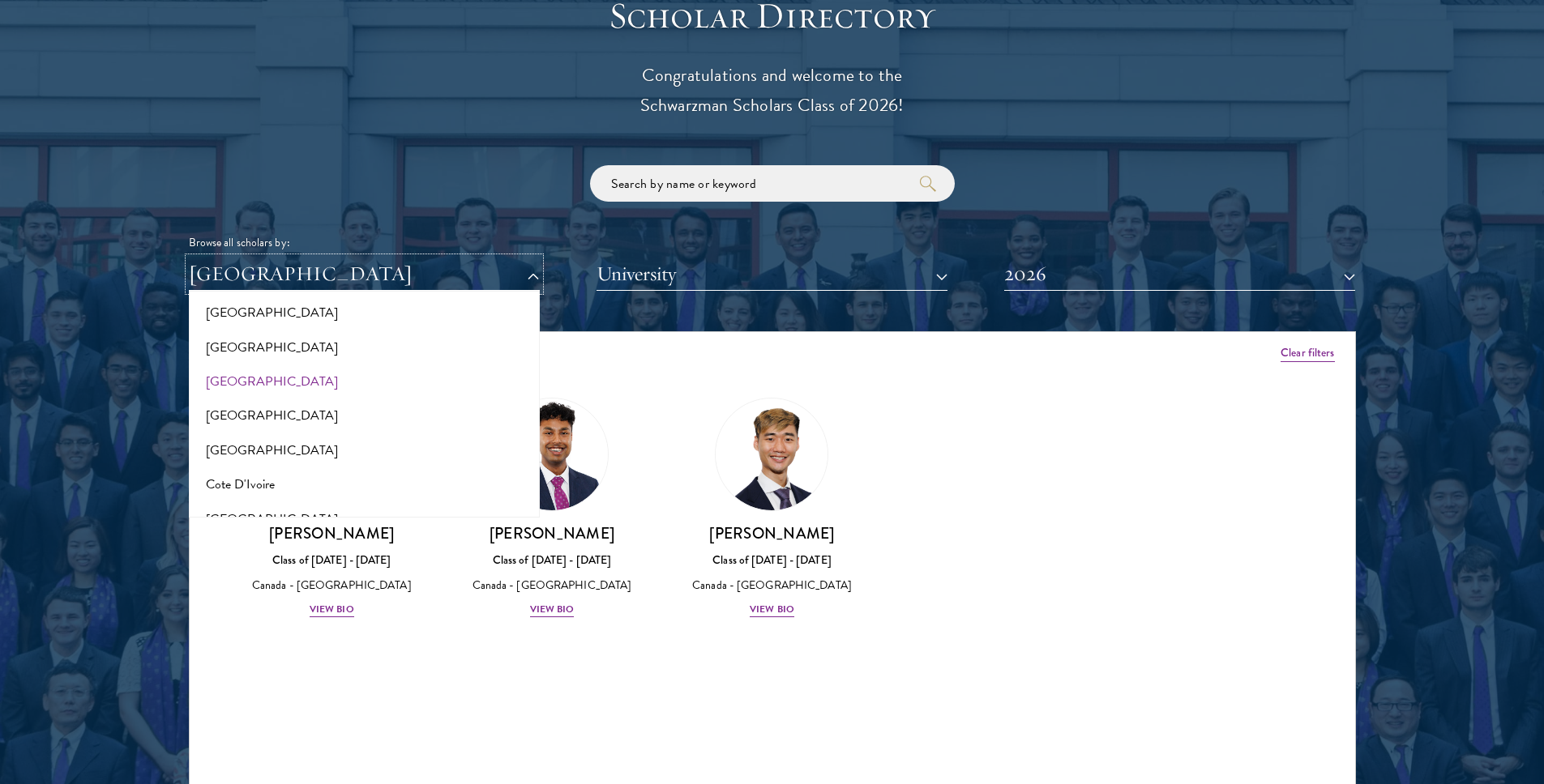
scroll to position [580, 0]
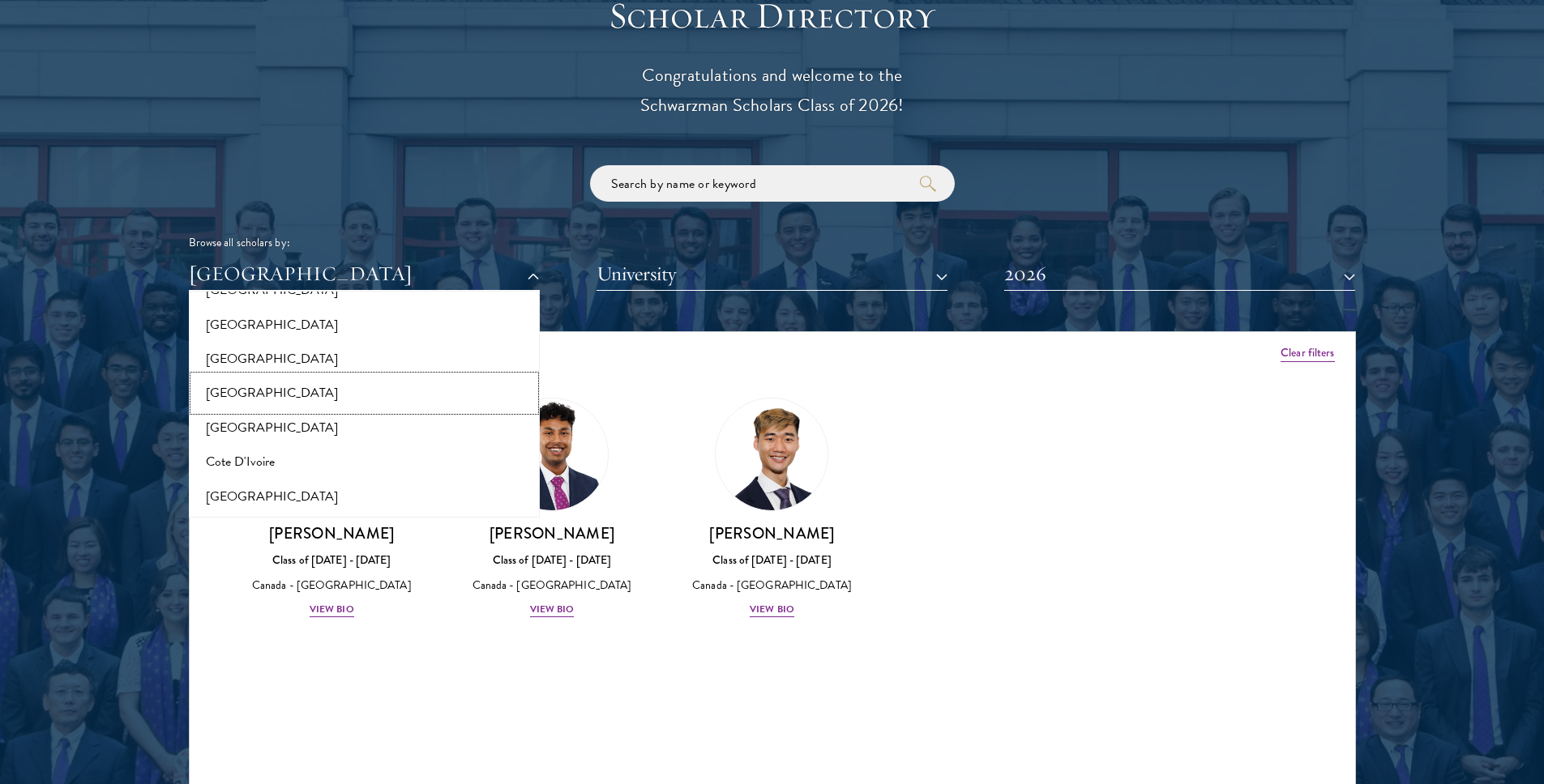
click at [222, 388] on button "[GEOGRAPHIC_DATA]" at bounding box center [364, 392] width 341 height 34
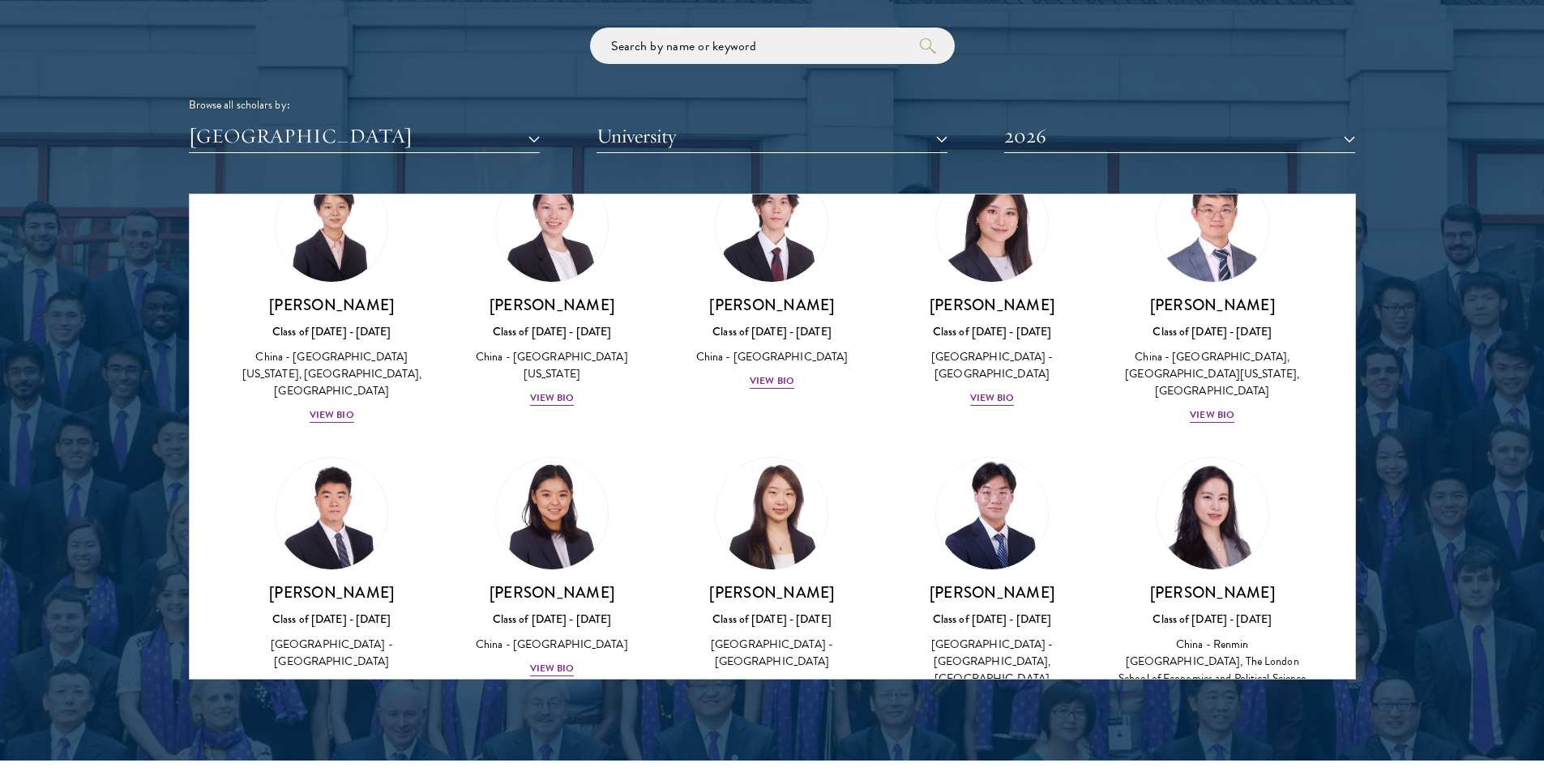
scroll to position [1259, 0]
click at [545, 660] on div "View Bio" at bounding box center [552, 668] width 44 height 16
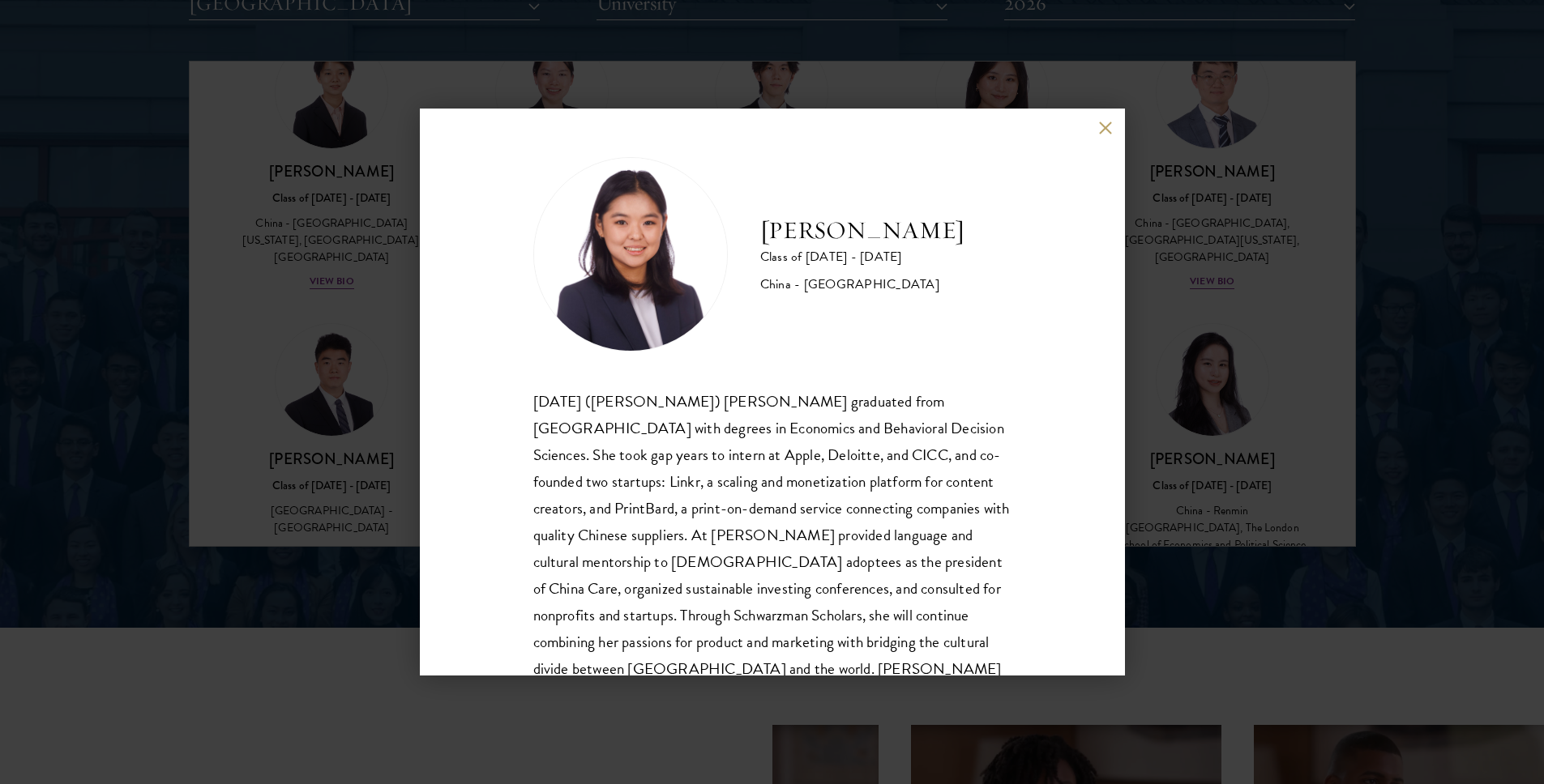
click at [1105, 128] on button at bounding box center [1106, 128] width 14 height 14
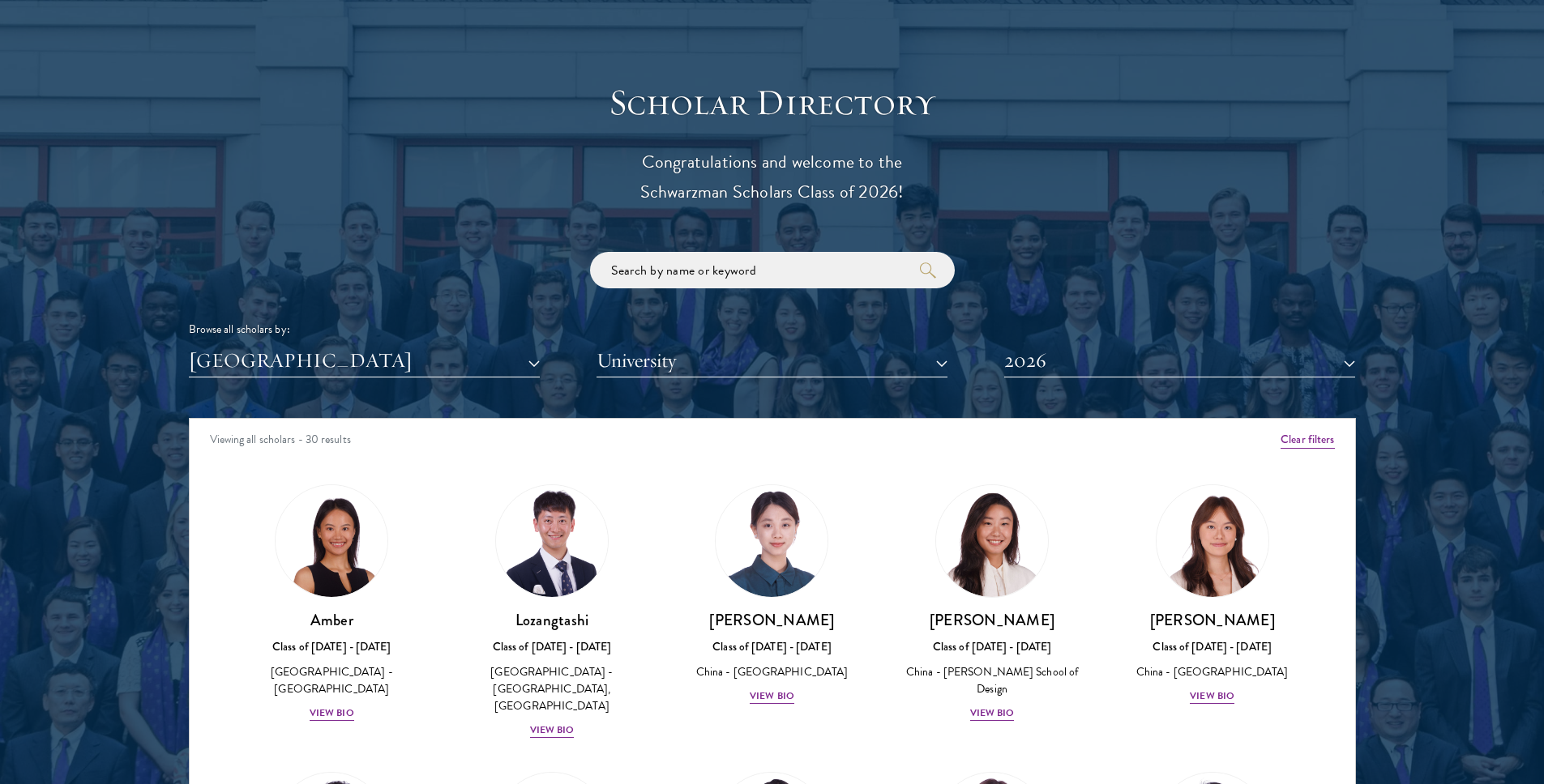
scroll to position [1739, 0]
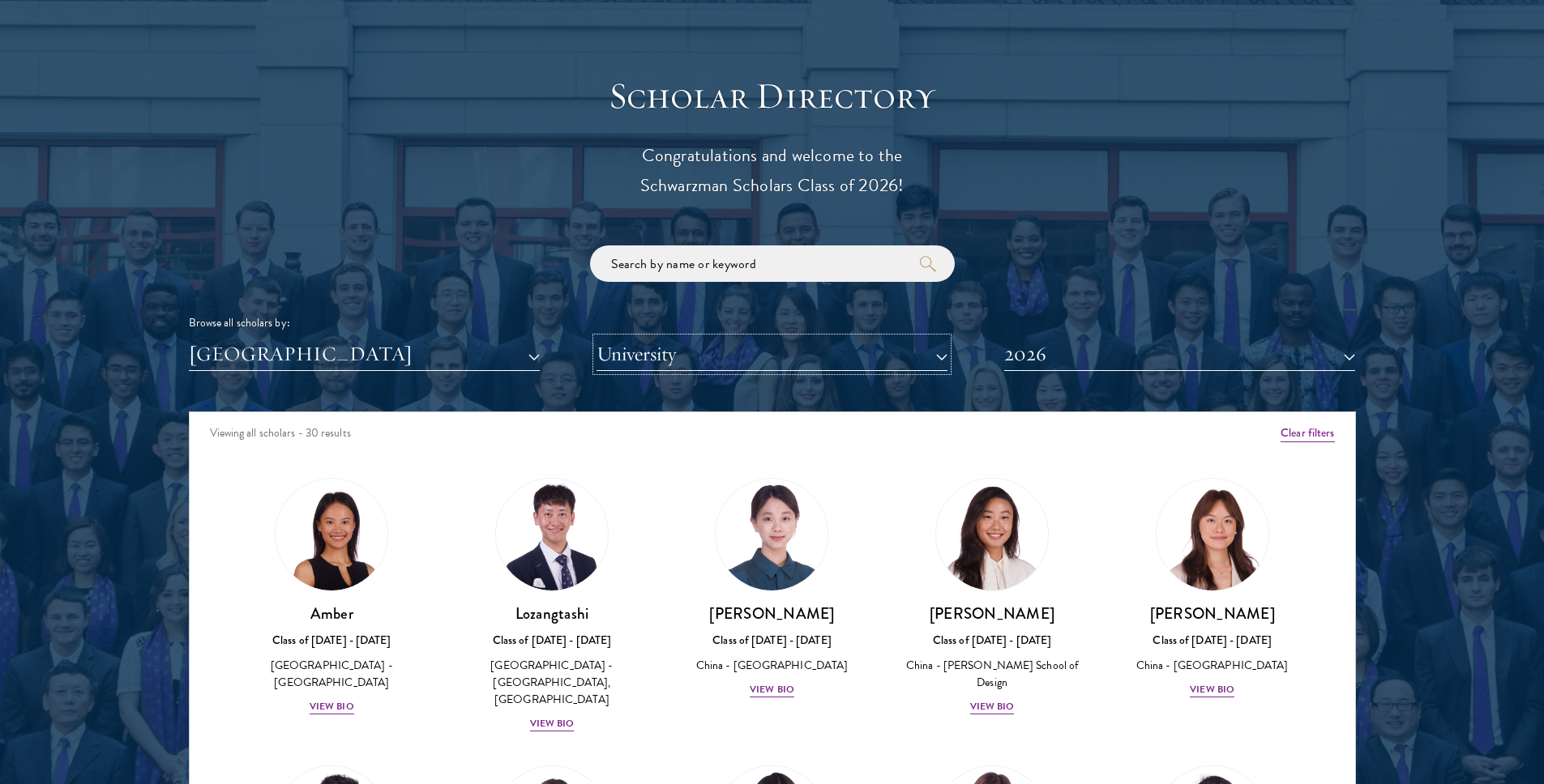
click at [671, 358] on button "University" at bounding box center [772, 354] width 351 height 33
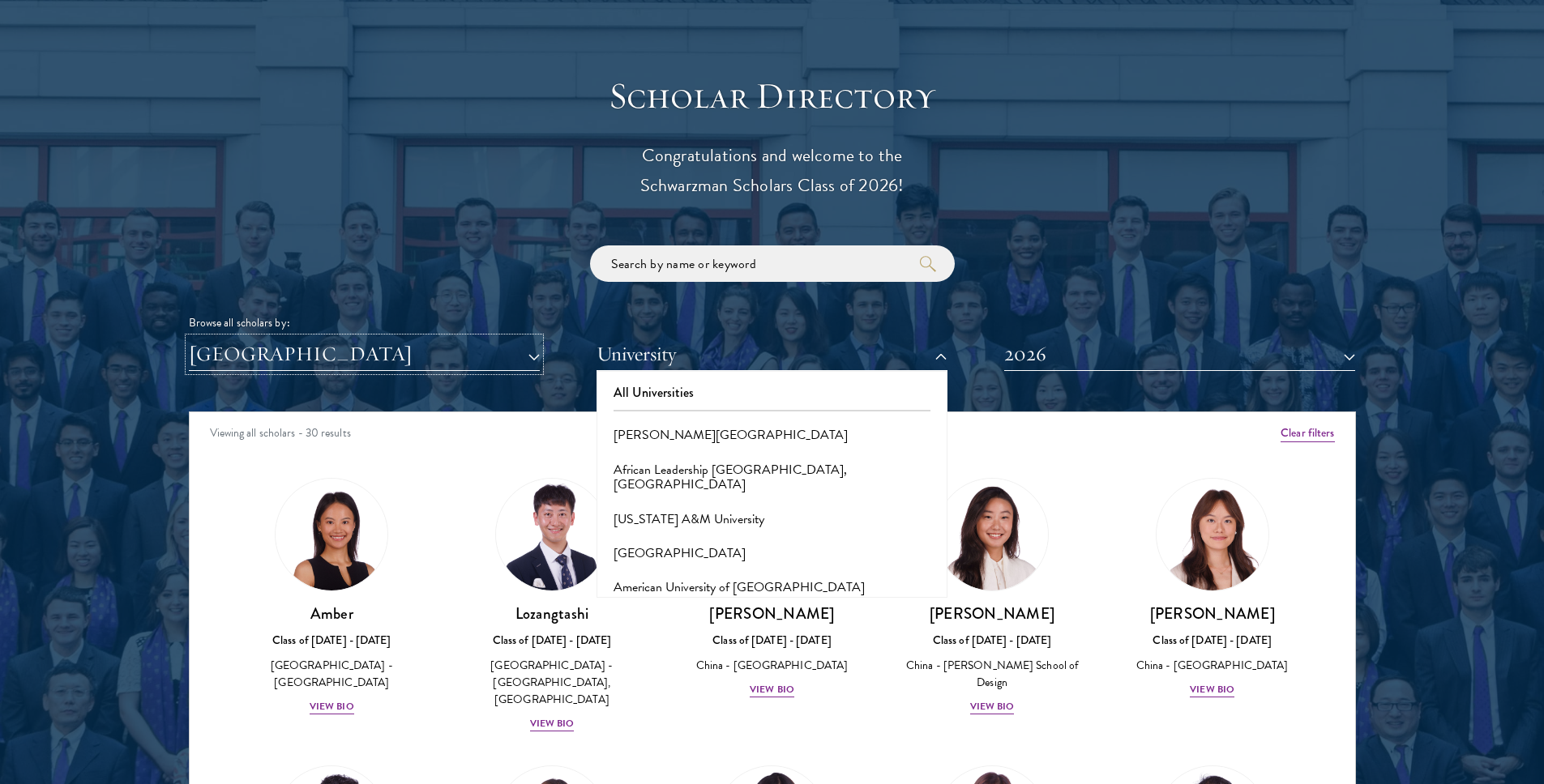
click at [527, 360] on button "[GEOGRAPHIC_DATA]" at bounding box center [364, 354] width 351 height 33
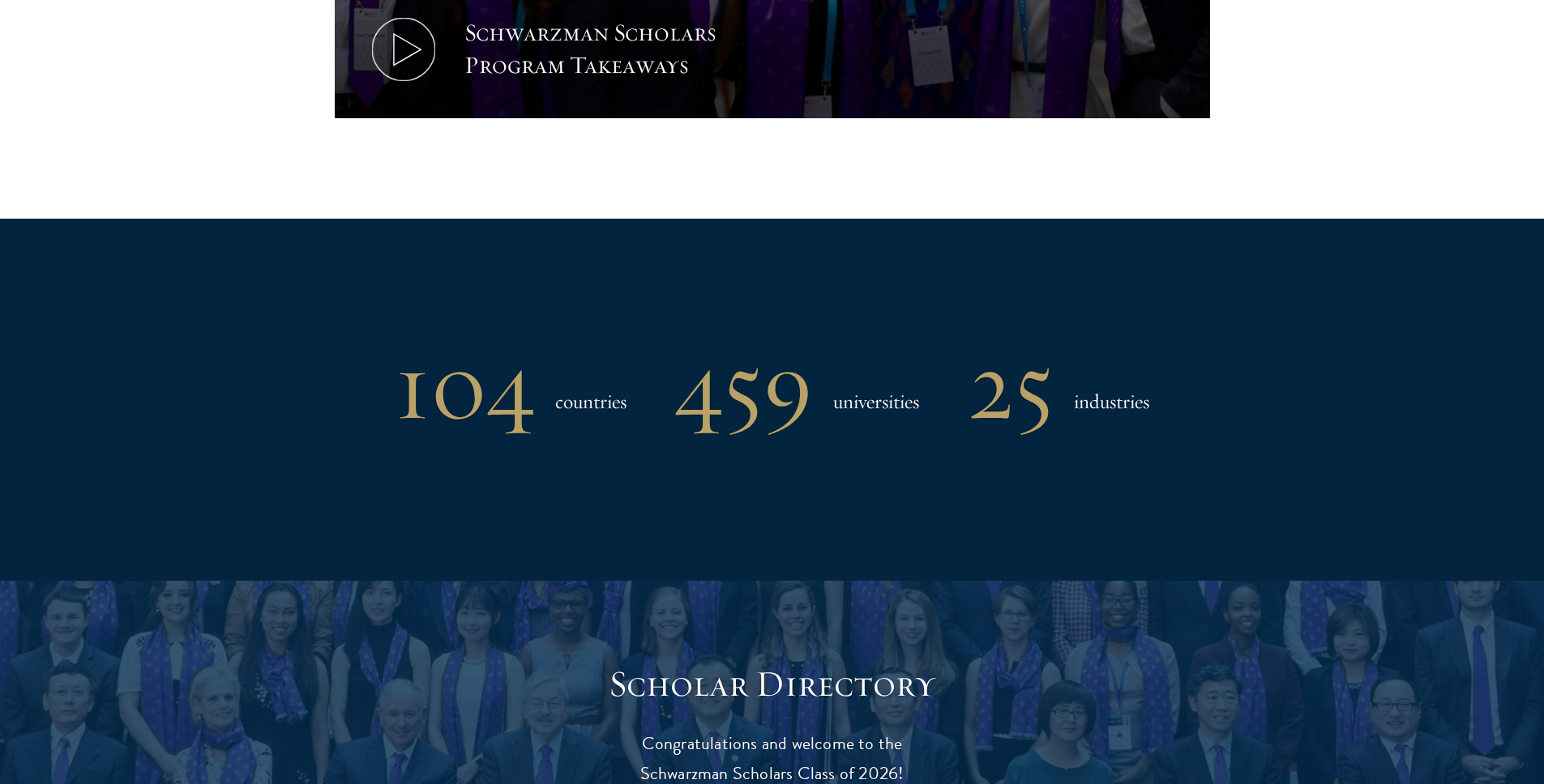
scroll to position [1611, 0]
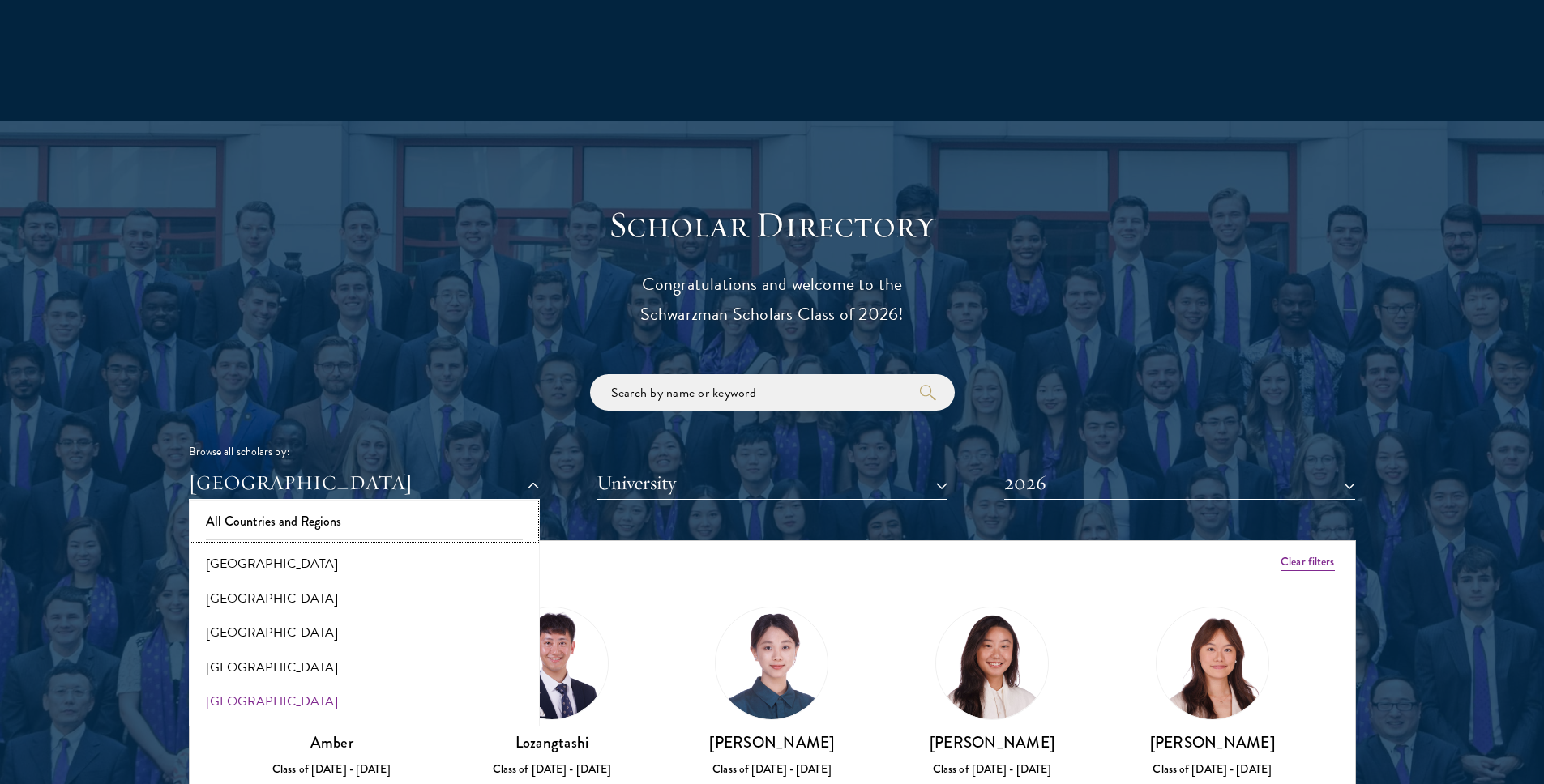
click at [262, 516] on button "All Countries and Regions" at bounding box center [364, 521] width 341 height 34
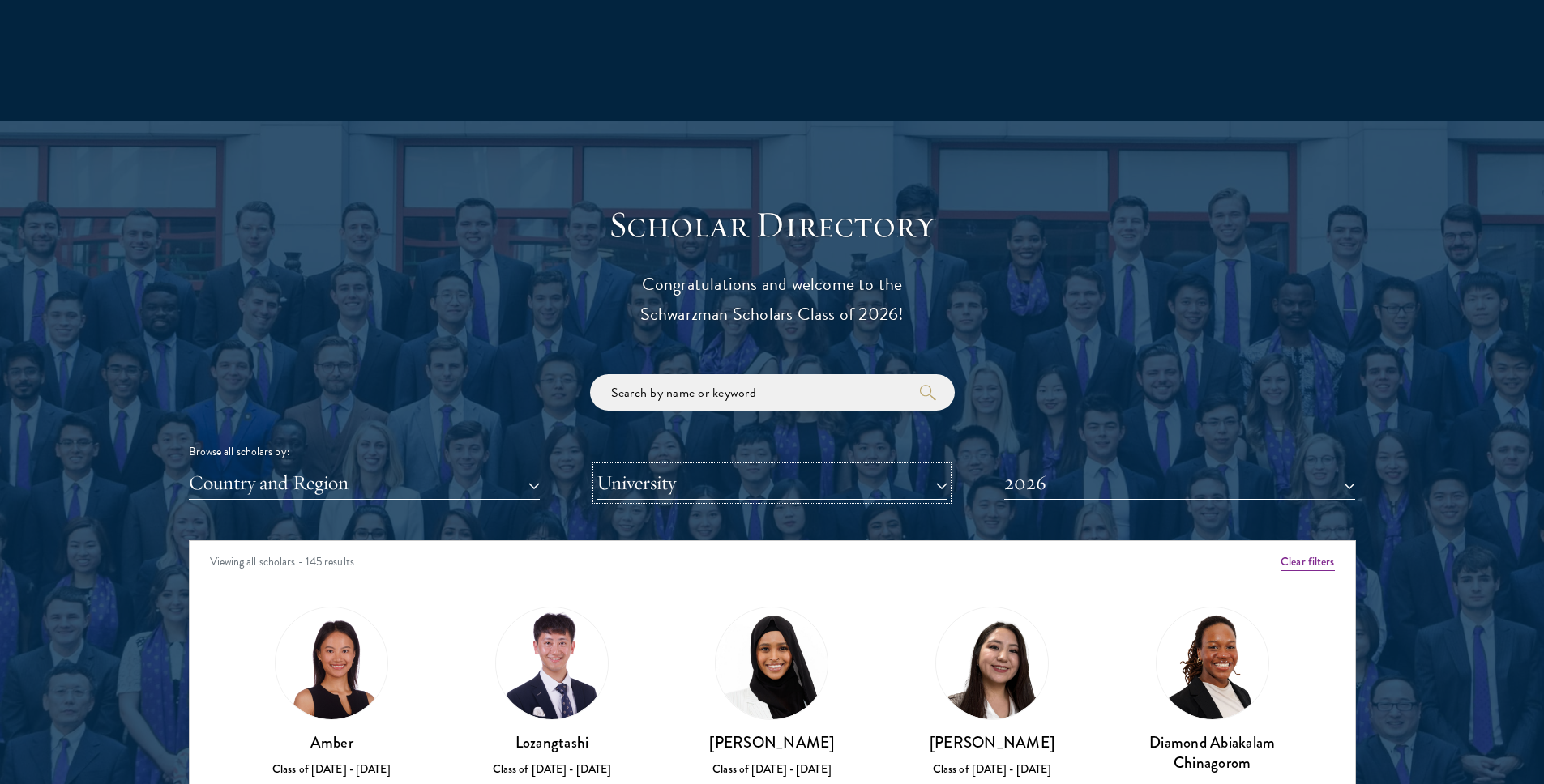
click at [657, 487] on button "University" at bounding box center [772, 483] width 351 height 33
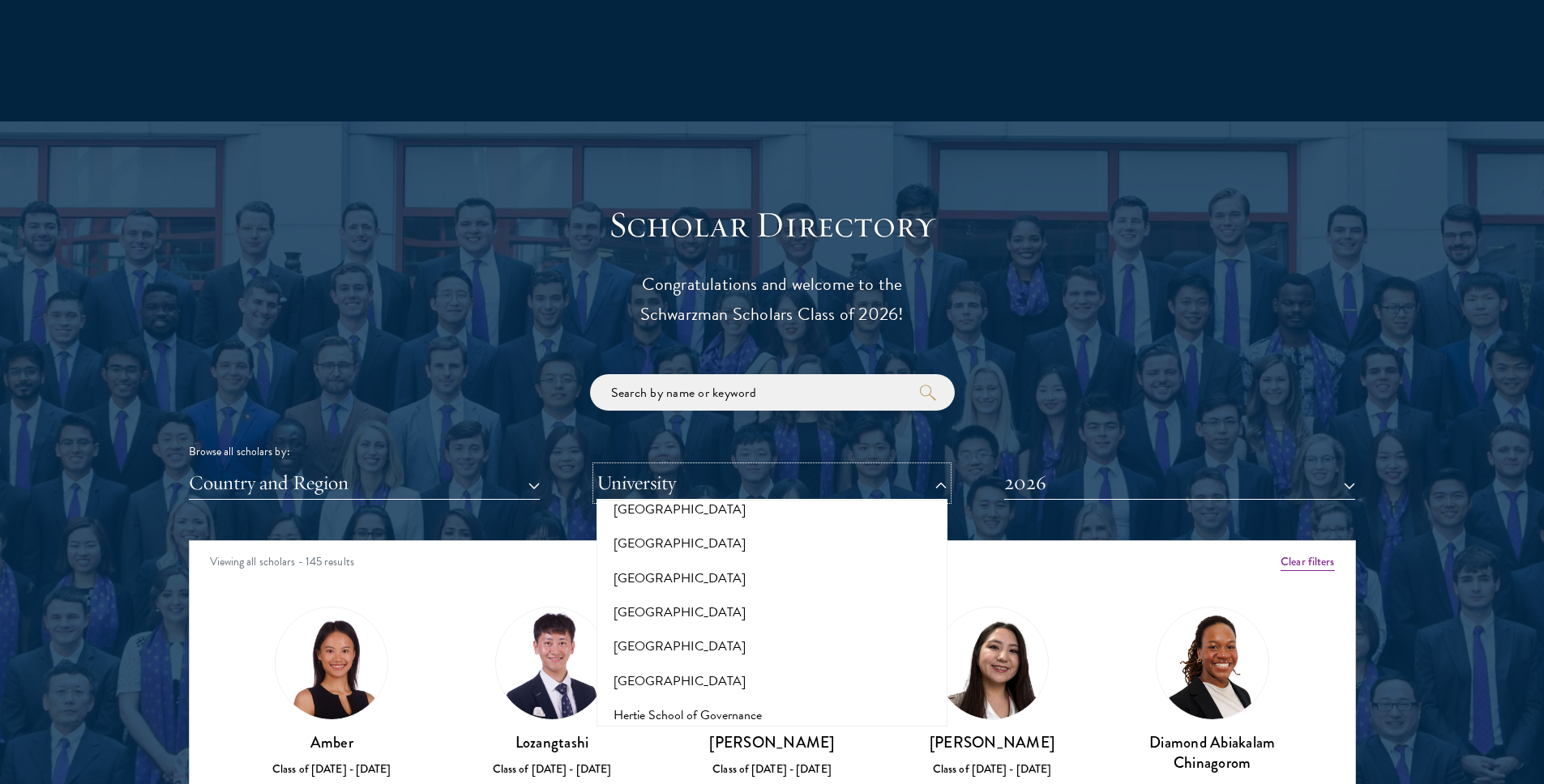
scroll to position [3928, 0]
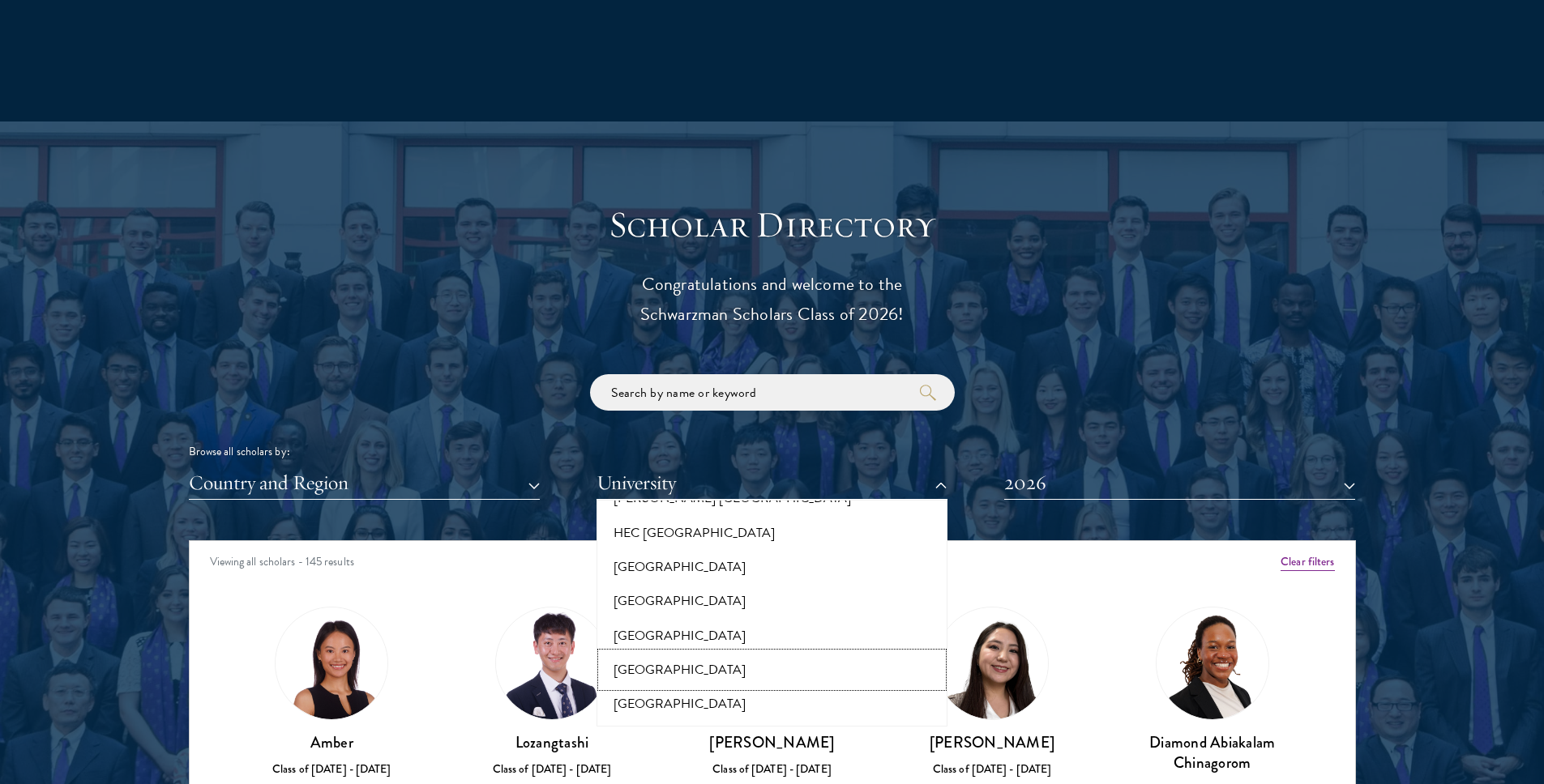
click at [671, 653] on button "[GEOGRAPHIC_DATA]" at bounding box center [772, 670] width 341 height 34
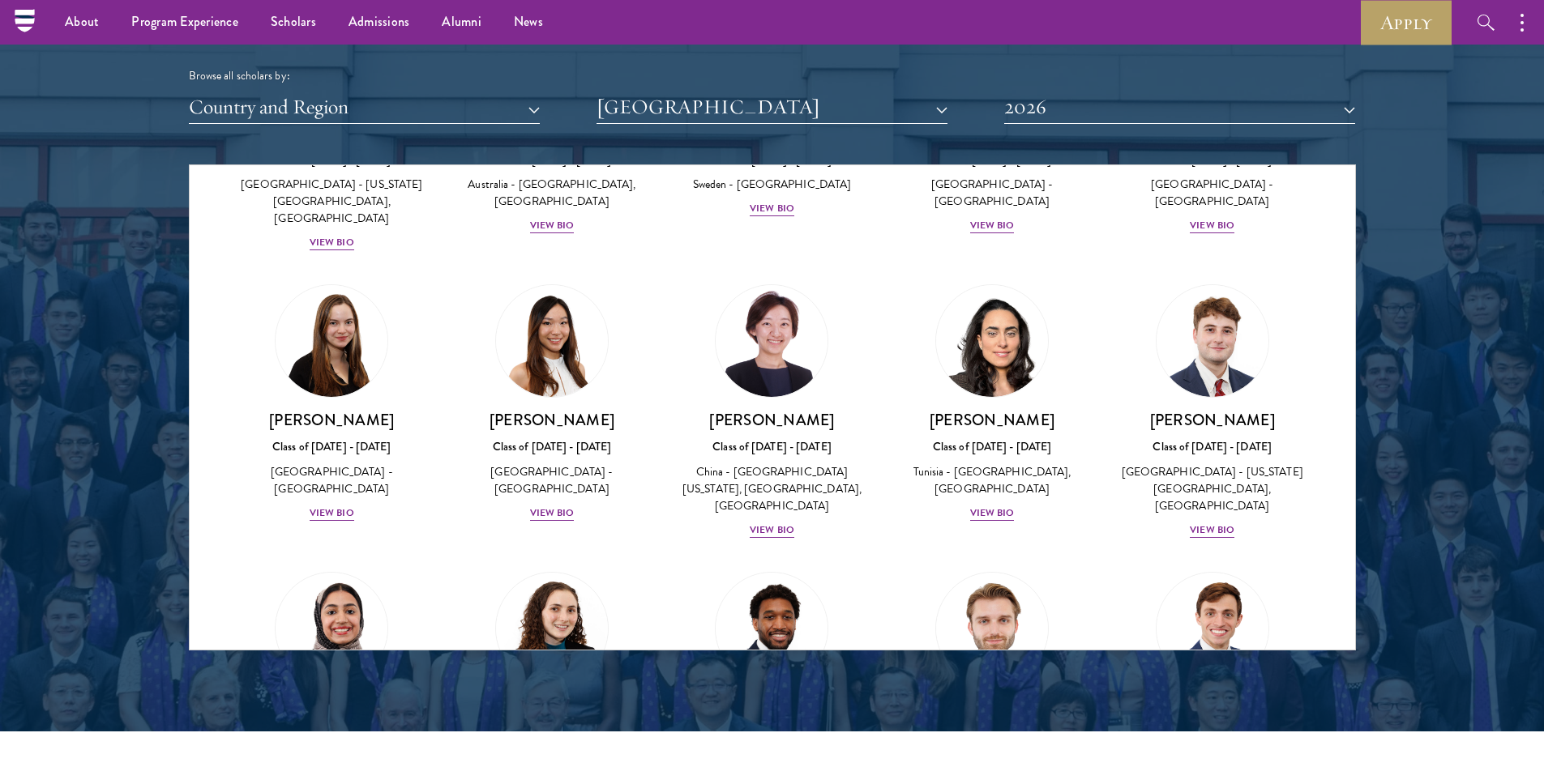
scroll to position [231, 0]
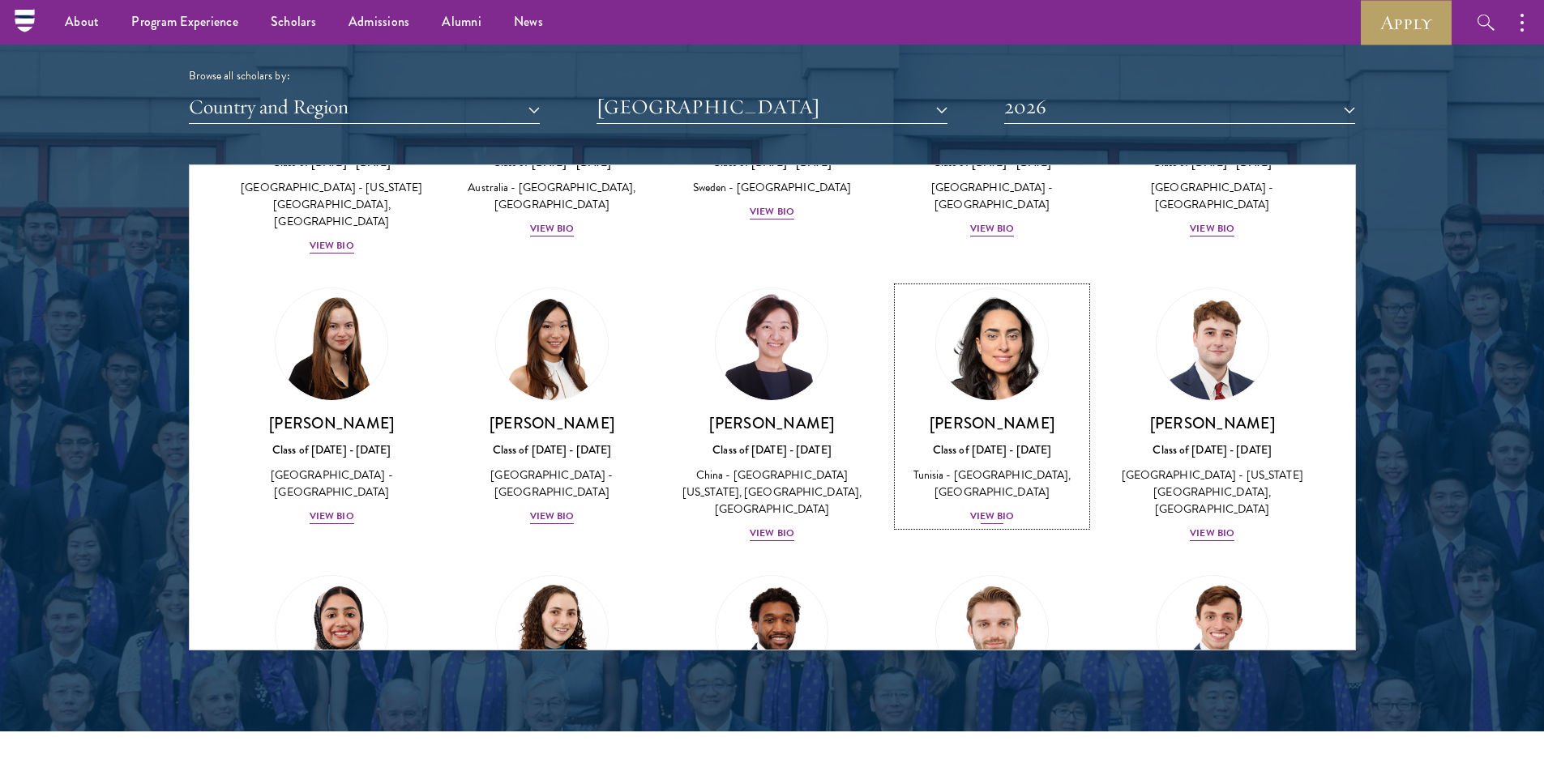
click at [983, 514] on div "View Bio" at bounding box center [992, 516] width 44 height 16
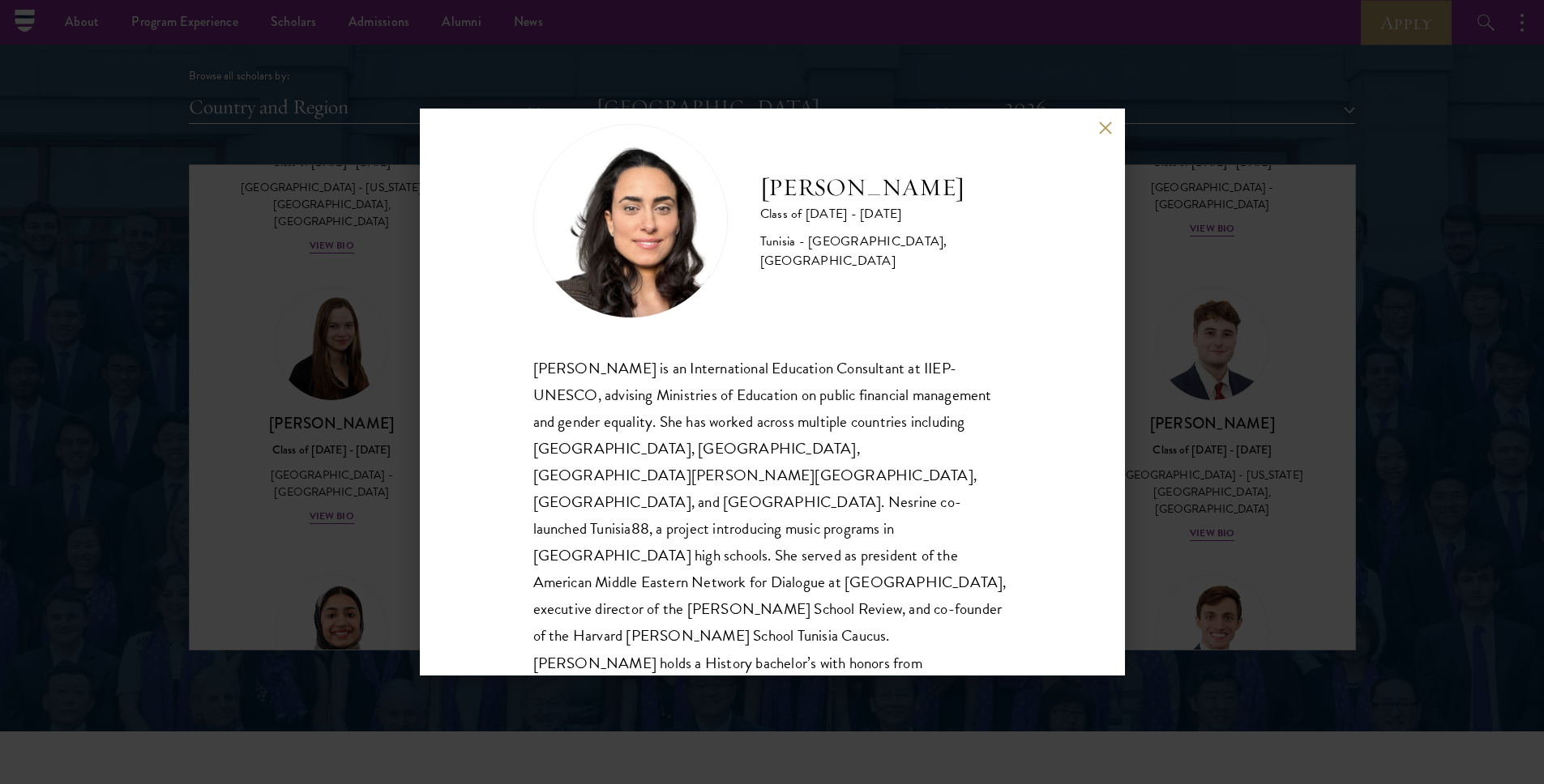
scroll to position [30, 0]
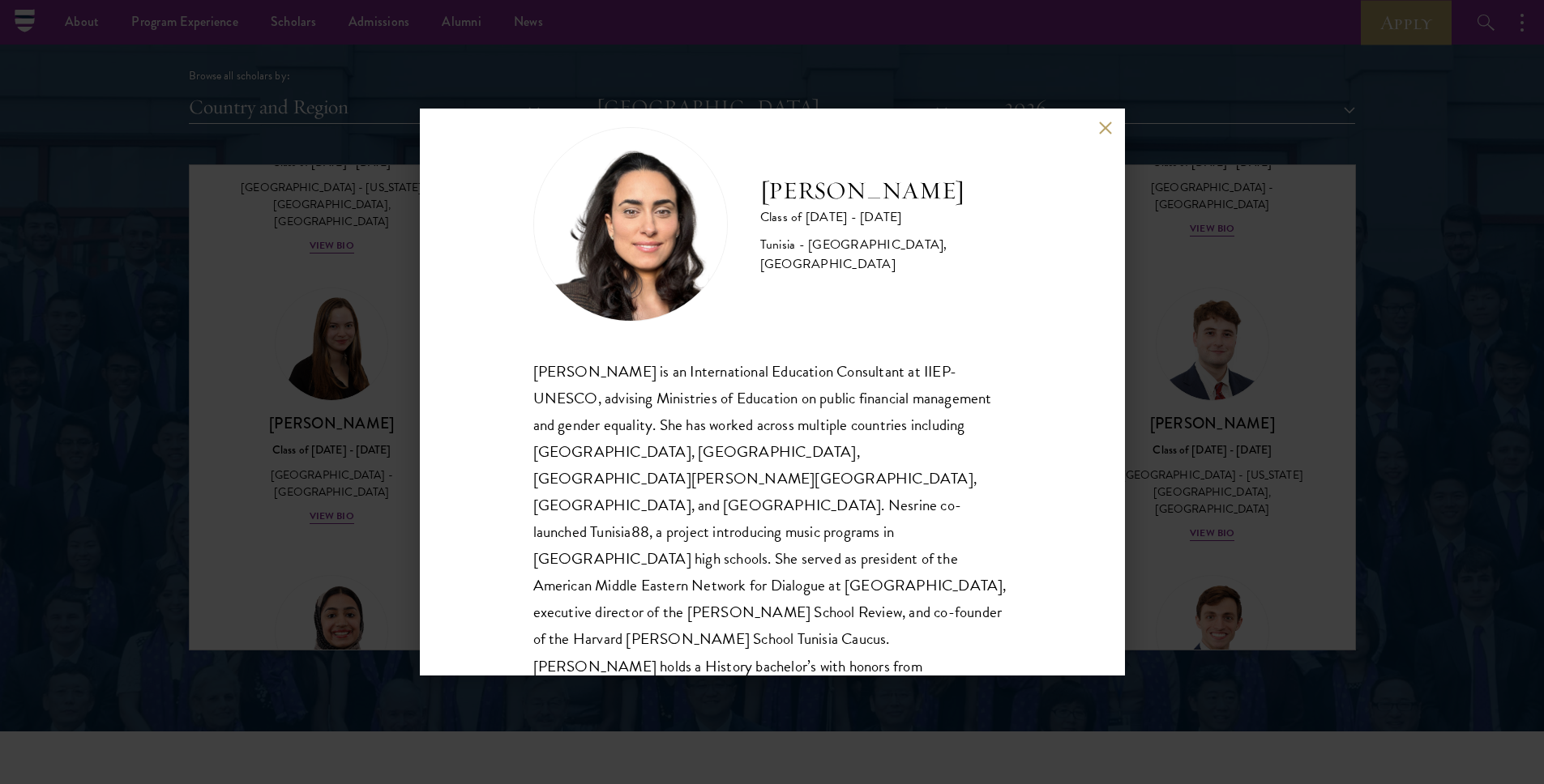
click at [1108, 131] on button at bounding box center [1106, 128] width 14 height 14
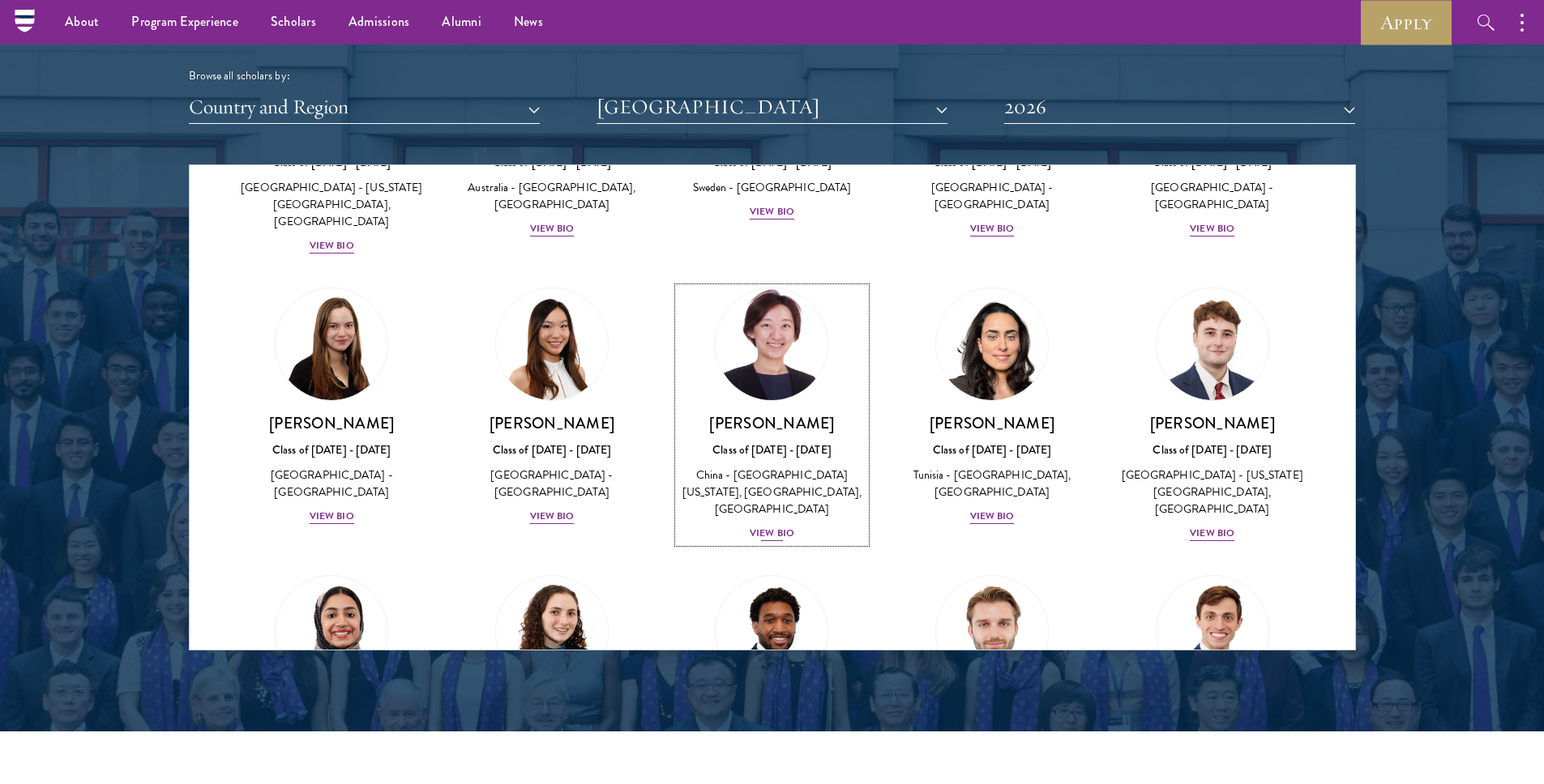
click at [765, 525] on div "View Bio" at bounding box center [772, 533] width 44 height 16
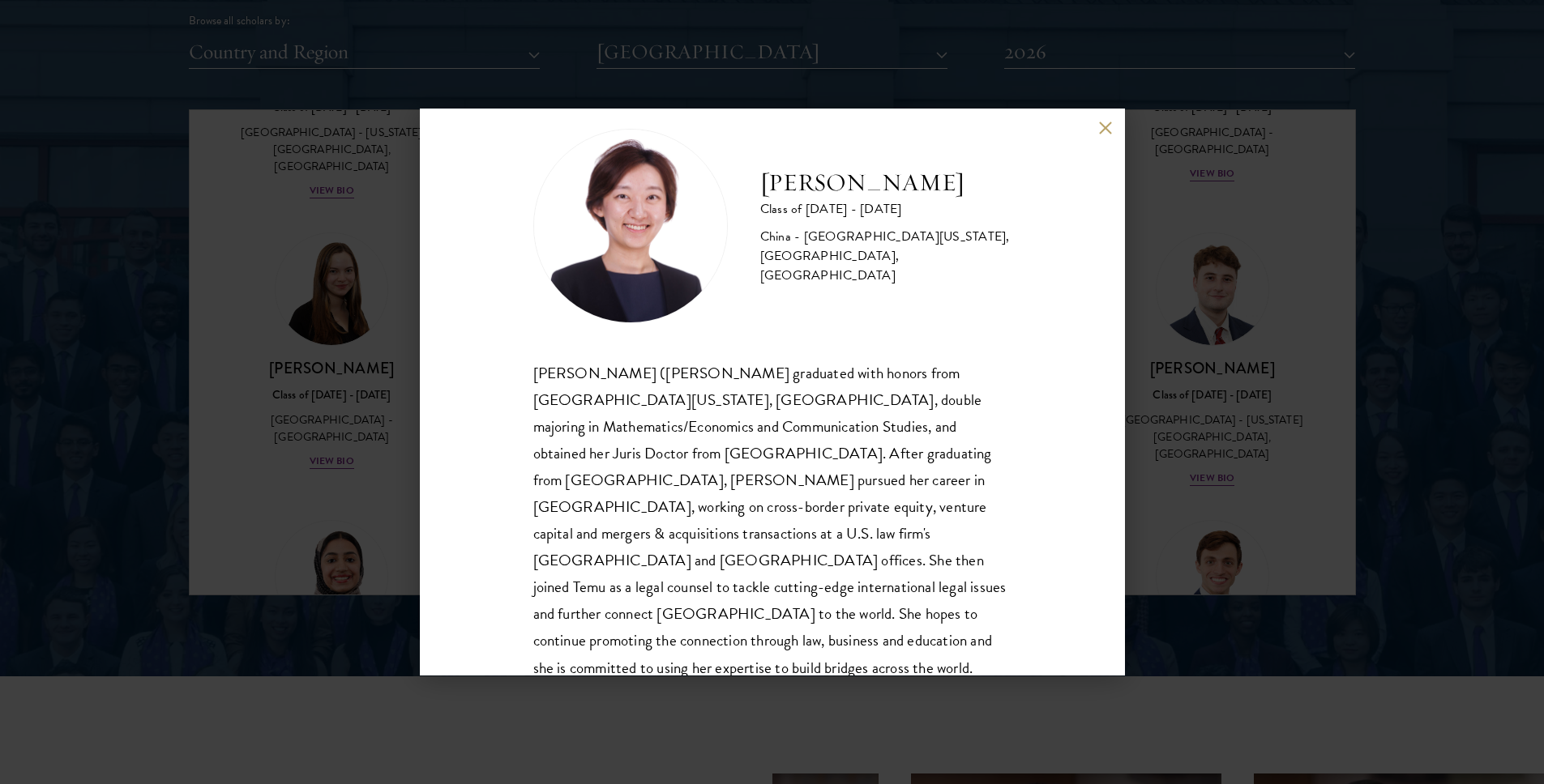
scroll to position [2053, 0]
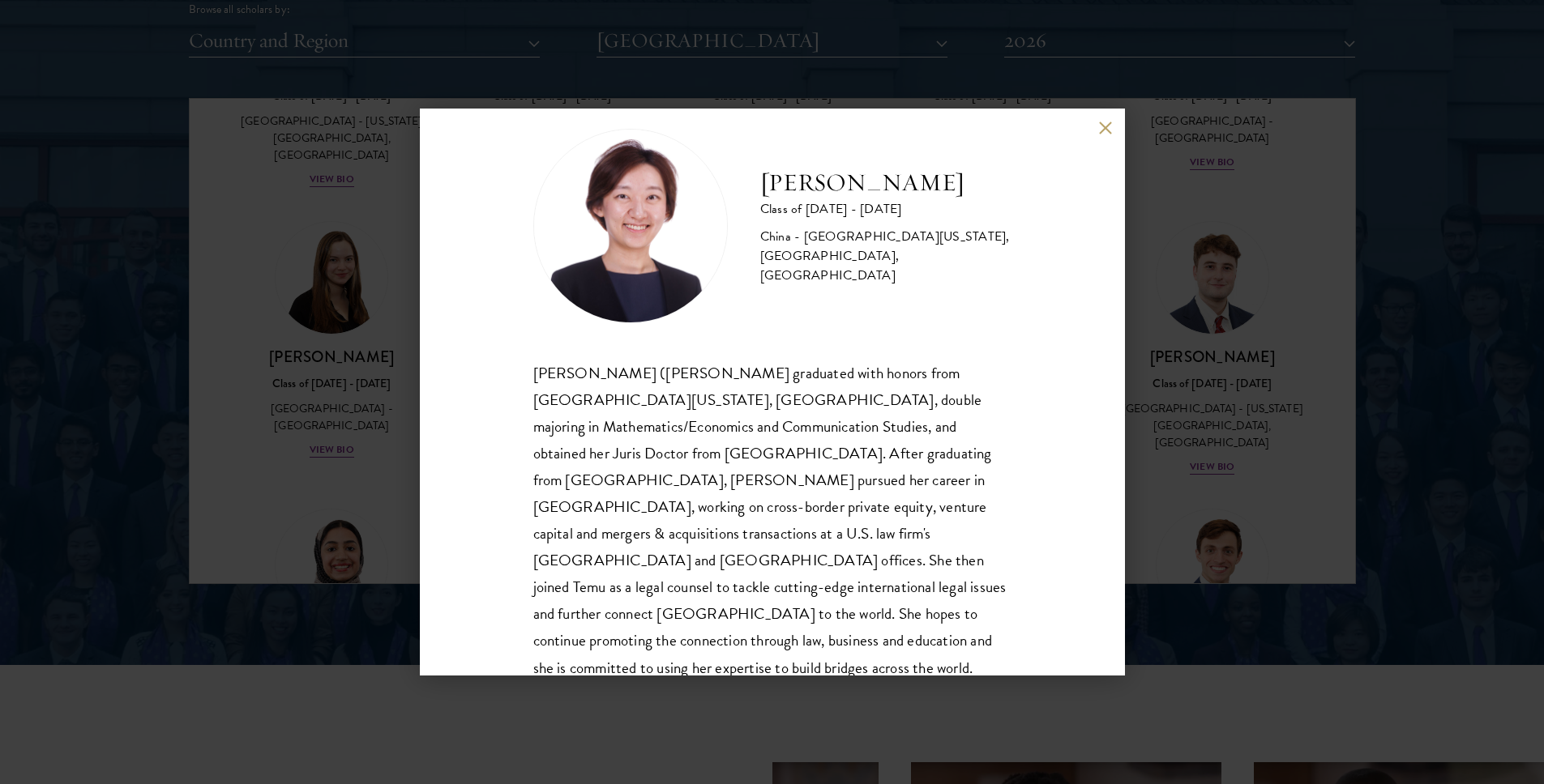
click at [1103, 126] on button at bounding box center [1106, 128] width 14 height 14
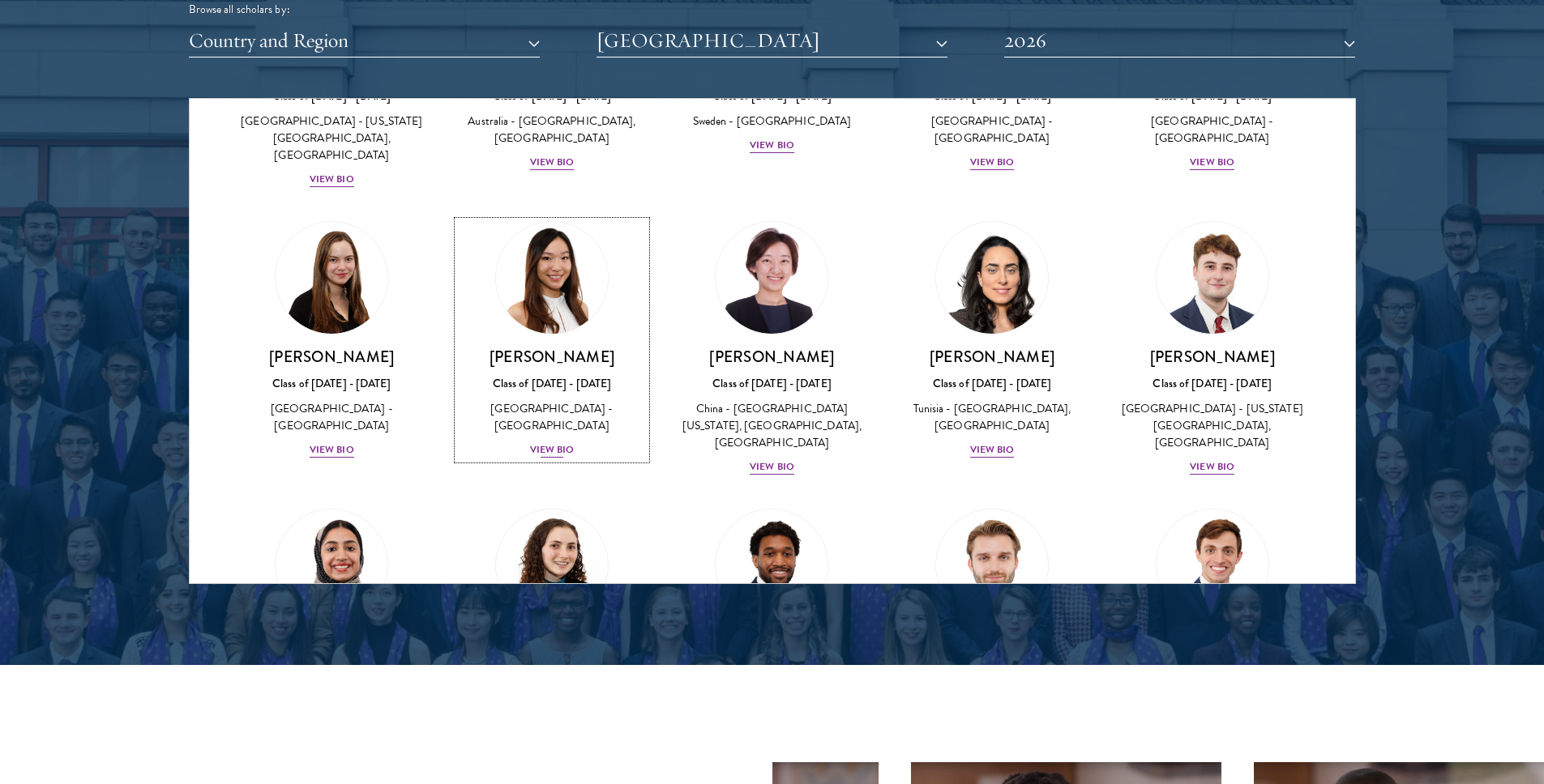
click at [550, 447] on div "View Bio" at bounding box center [552, 450] width 44 height 16
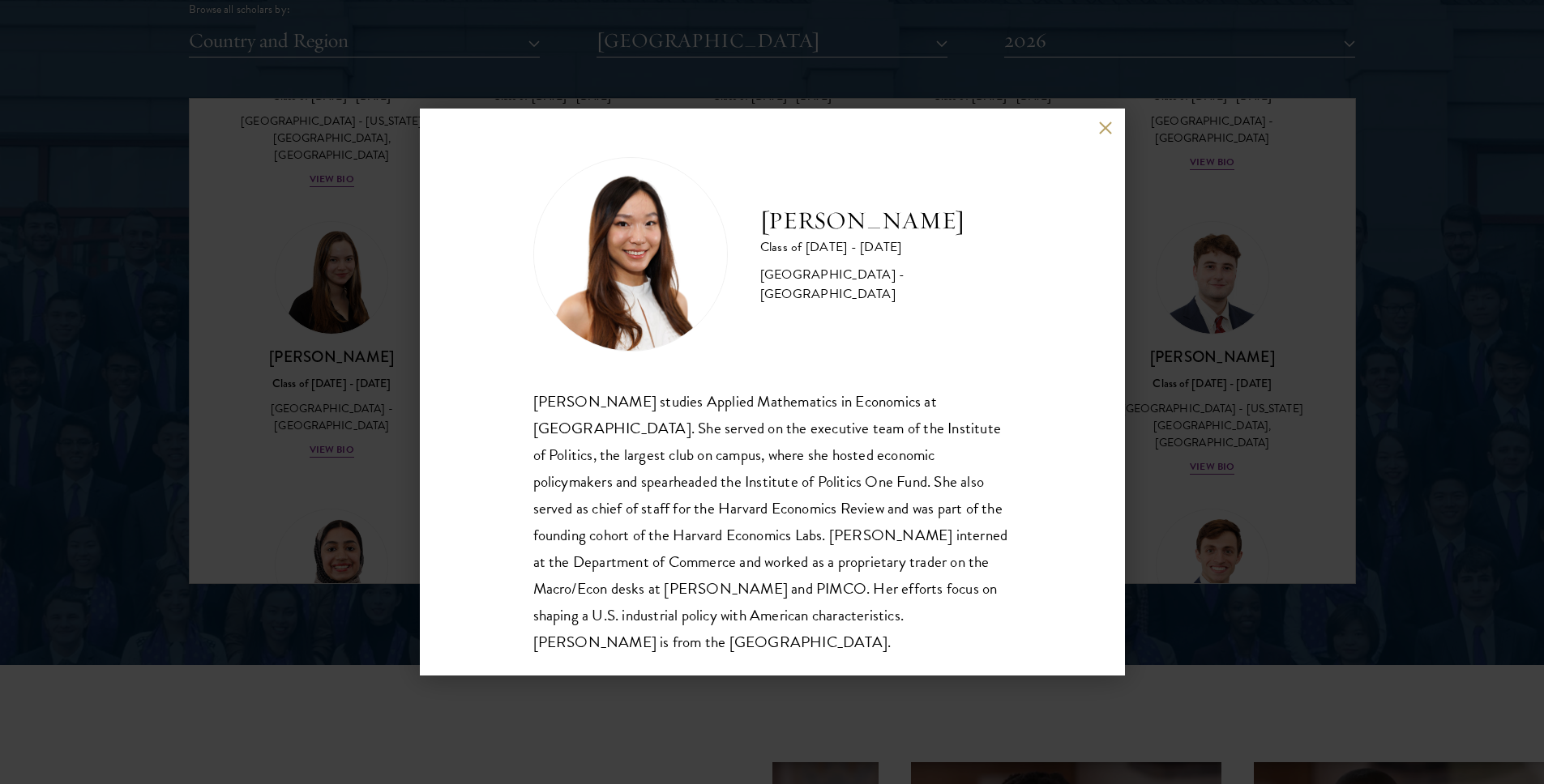
click at [1106, 125] on button at bounding box center [1106, 128] width 14 height 14
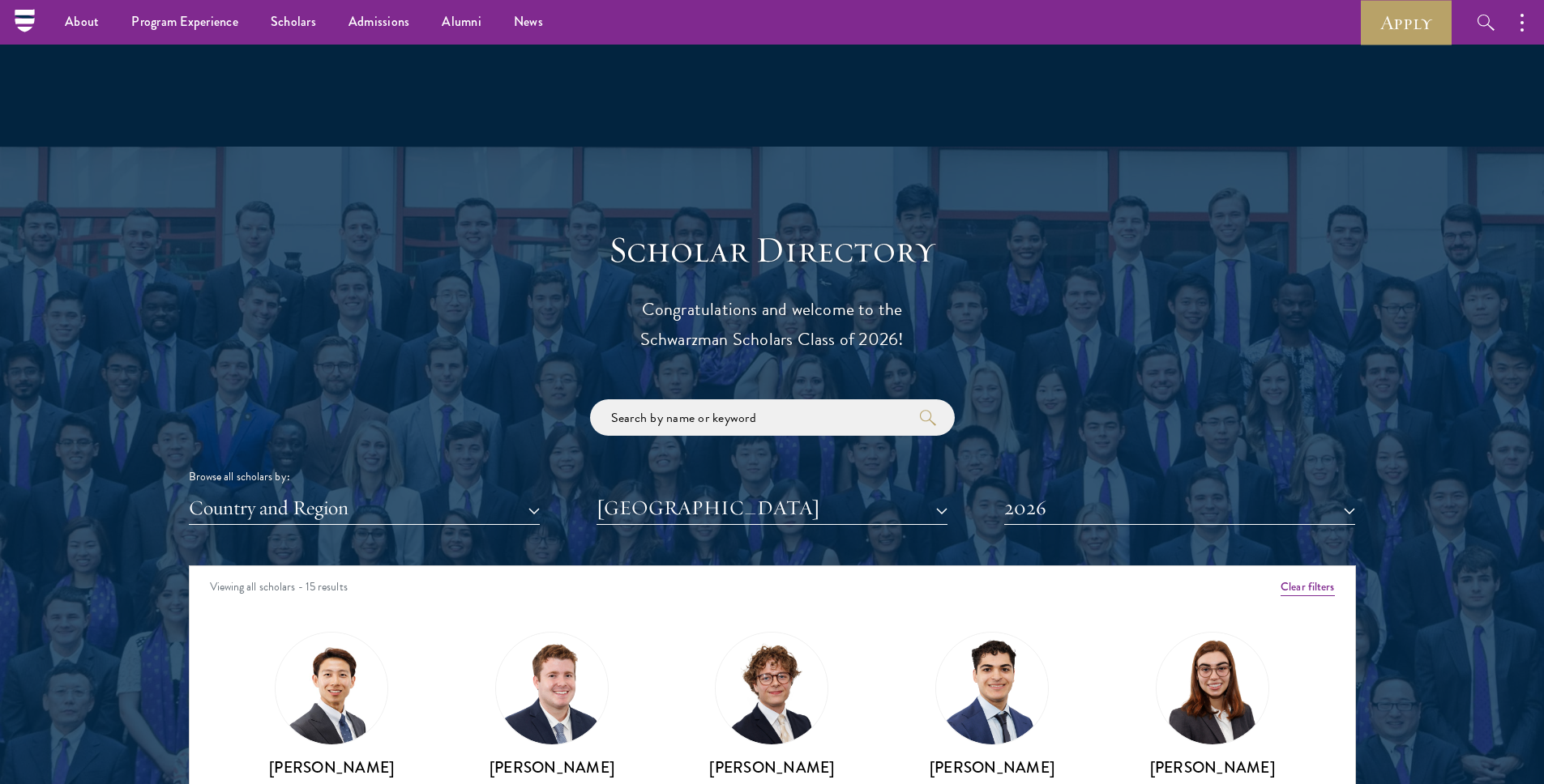
scroll to position [1235, 0]
